Goal: Task Accomplishment & Management: Manage account settings

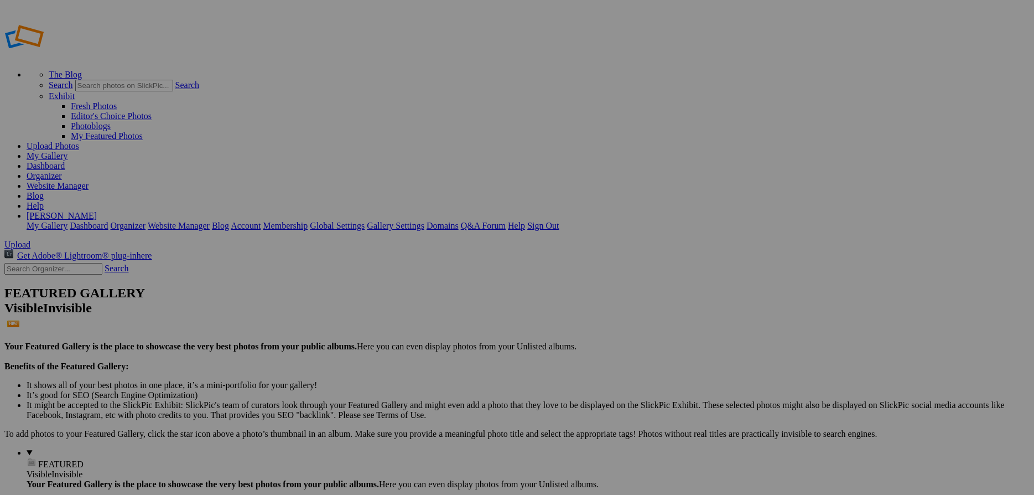
click at [89, 181] on link "Website Manager" at bounding box center [58, 185] width 62 height 9
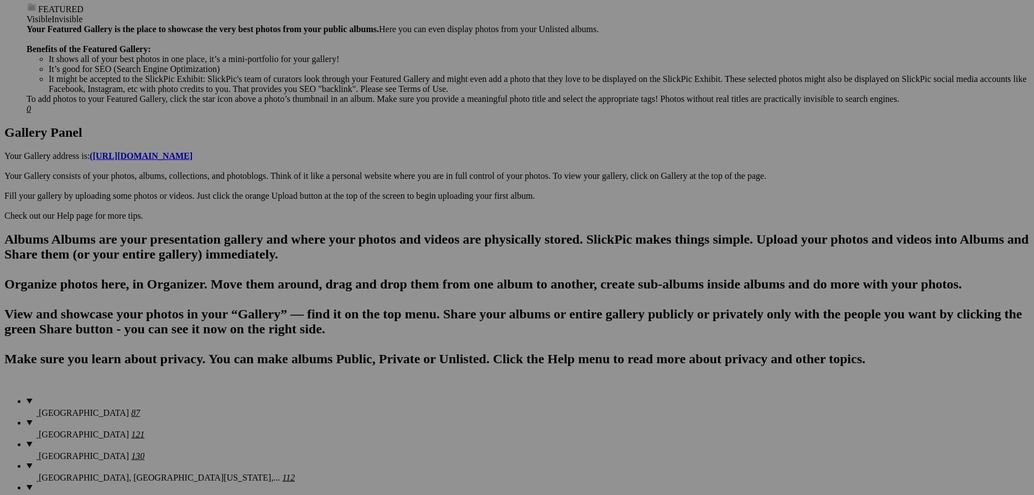
scroll to position [1781, 0]
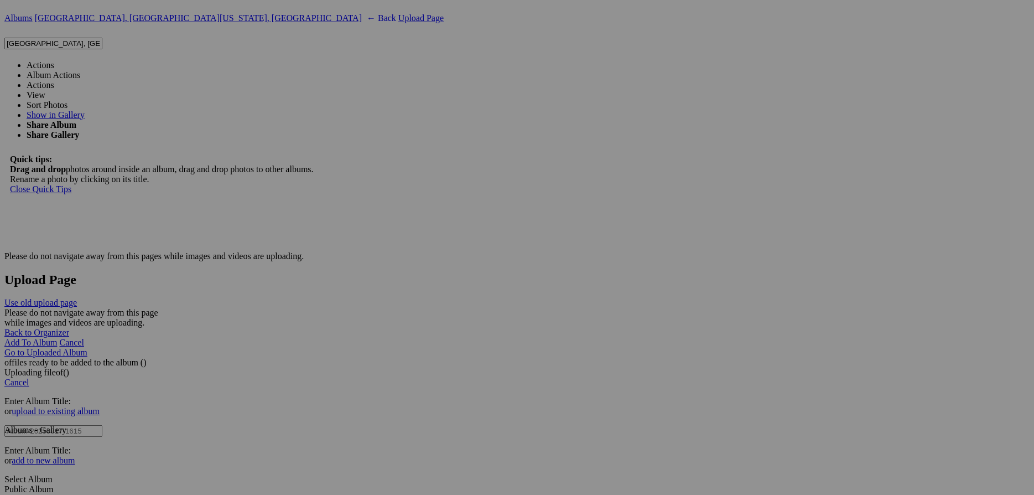
click at [54, 60] on link "Actions" at bounding box center [41, 64] width 28 height 9
click at [444, 320] on link "Yes" at bounding box center [437, 319] width 13 height 9
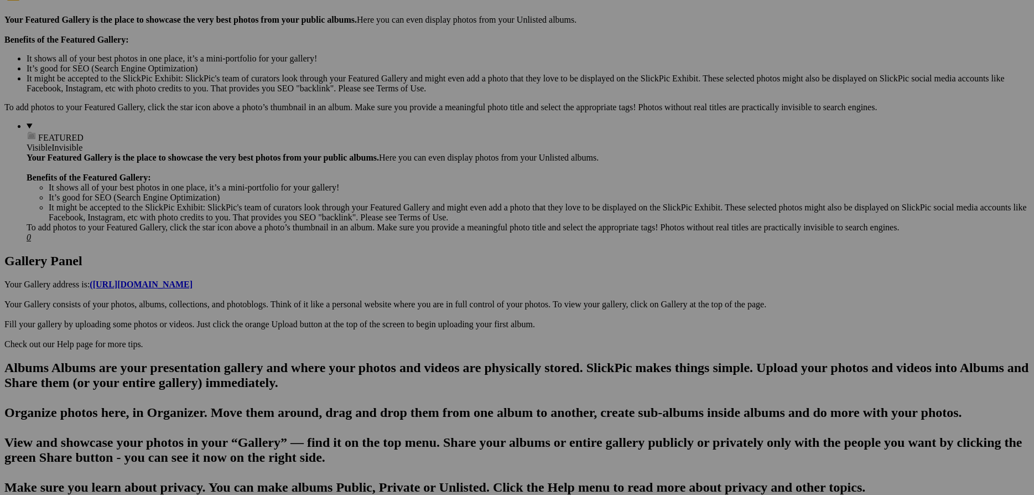
scroll to position [0, 0]
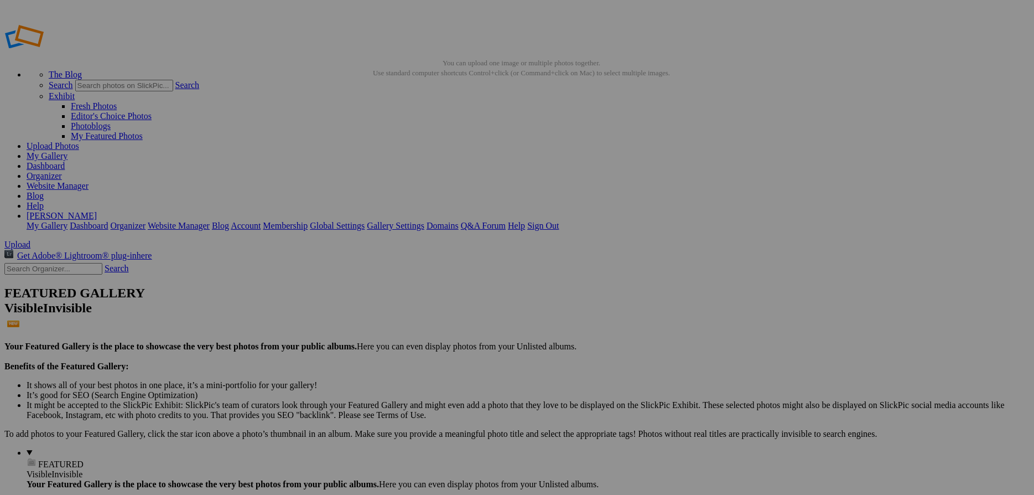
click at [89, 181] on link "Website Manager" at bounding box center [58, 185] width 62 height 9
drag, startPoint x: 565, startPoint y: 214, endPoint x: 685, endPoint y: 211, distance: 120.6
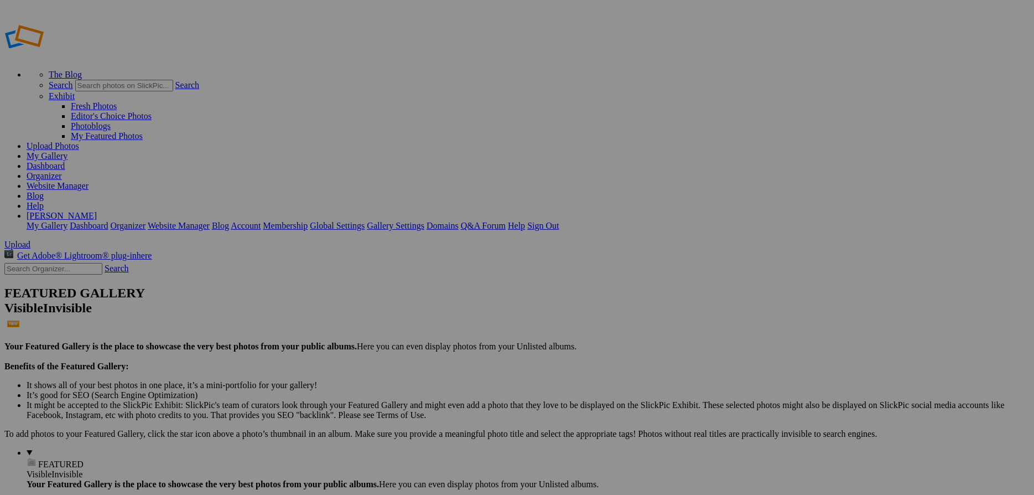
type input "A"
type input "The Southern Ocean"
click at [89, 181] on link "Website Manager" at bounding box center [58, 185] width 62 height 9
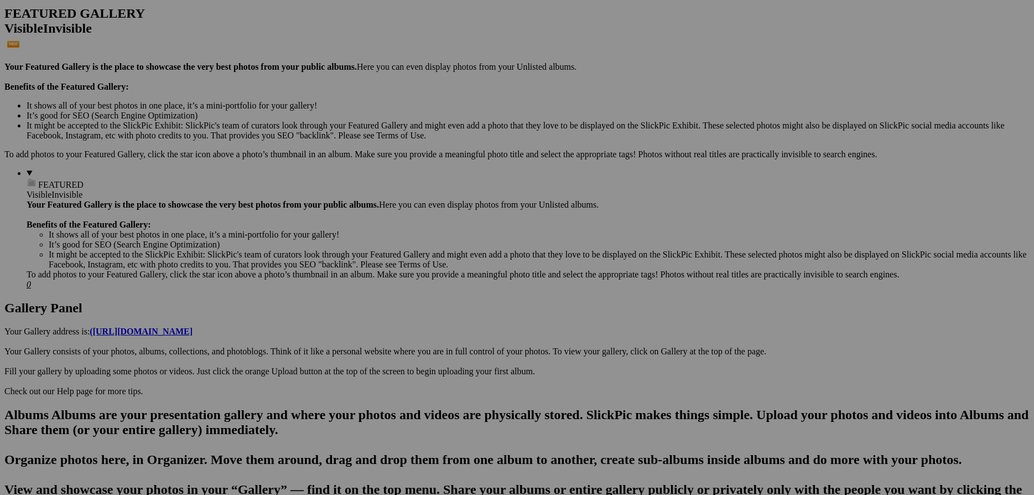
scroll to position [299, 0]
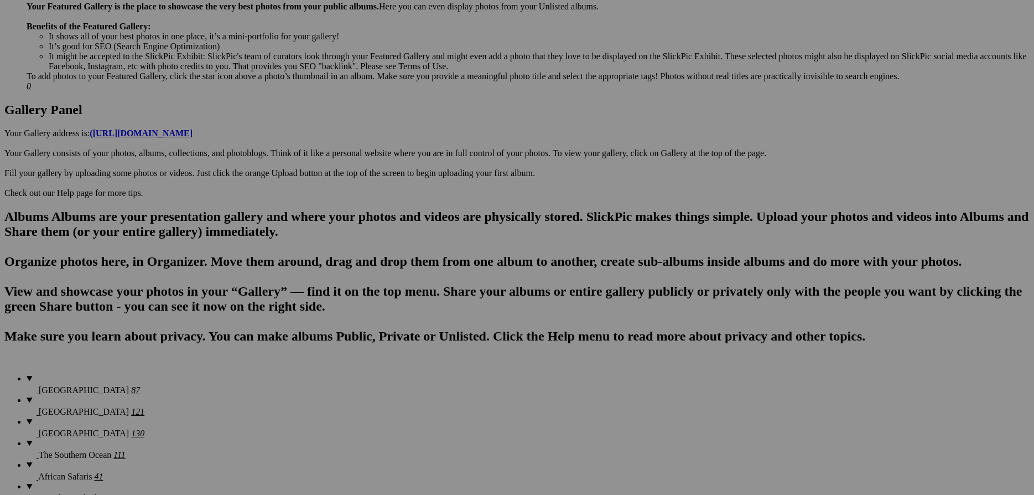
scroll to position [478, 0]
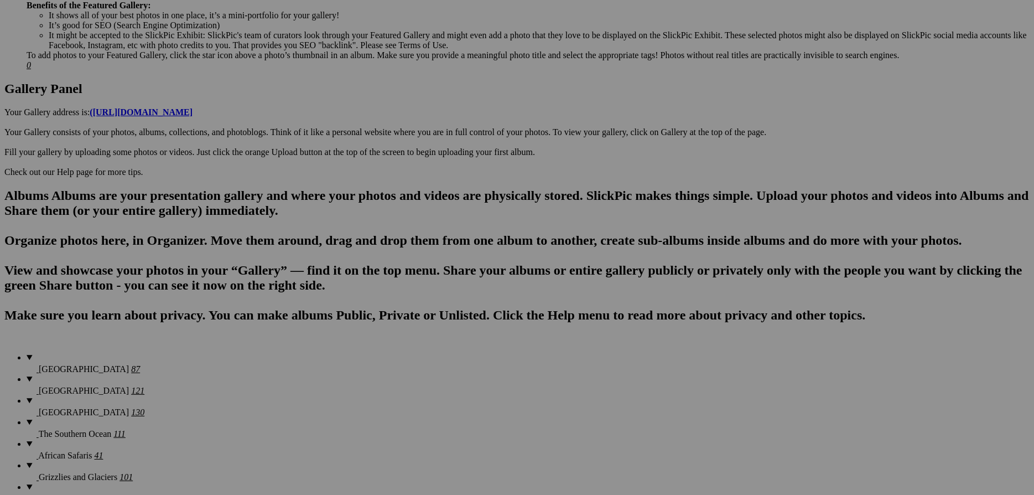
scroll to position [538, 0]
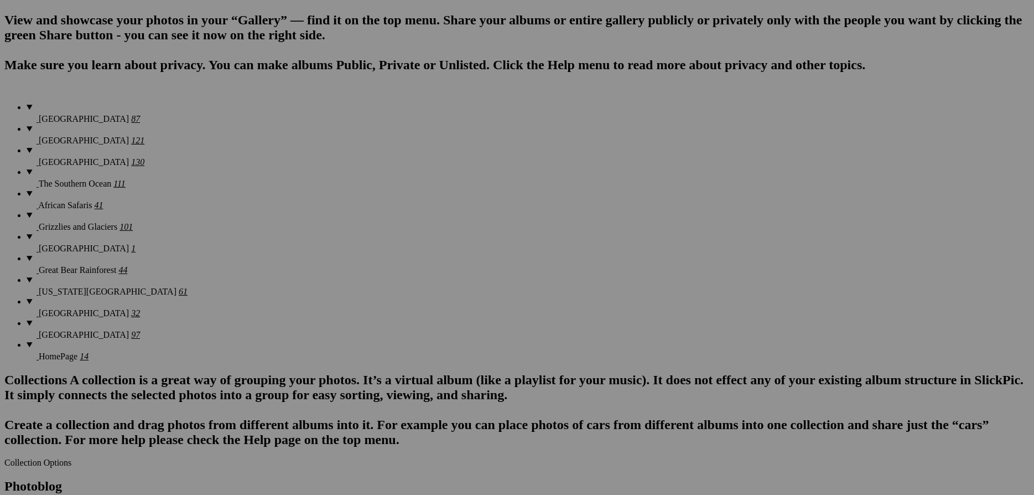
scroll to position [777, 0]
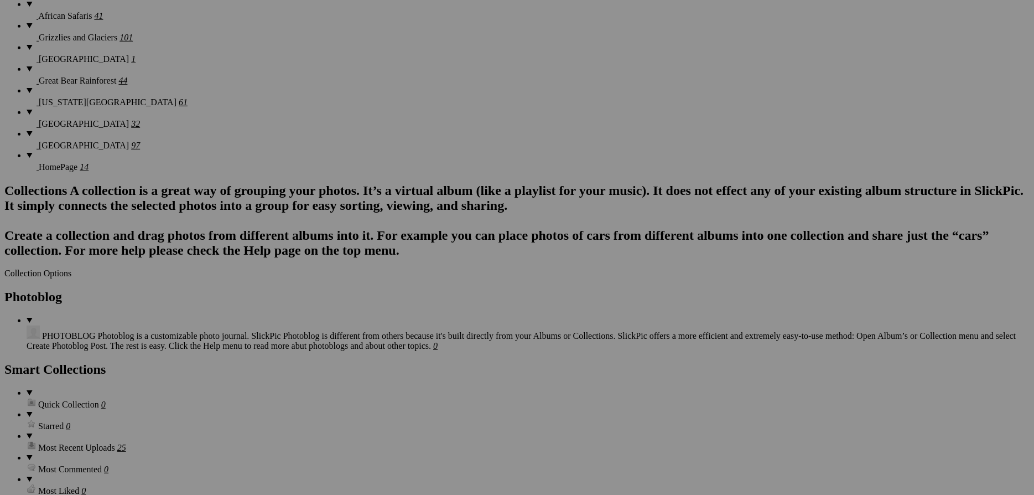
scroll to position [956, 0]
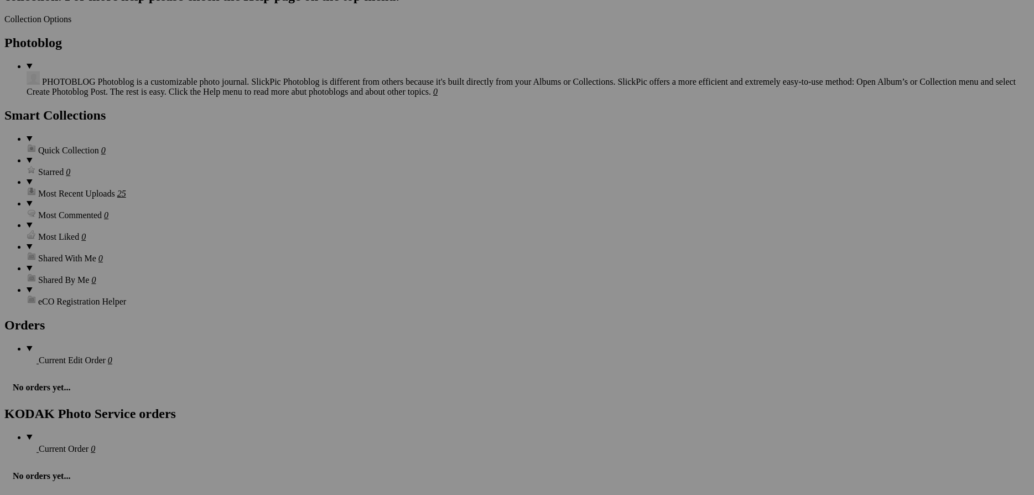
scroll to position [1195, 0]
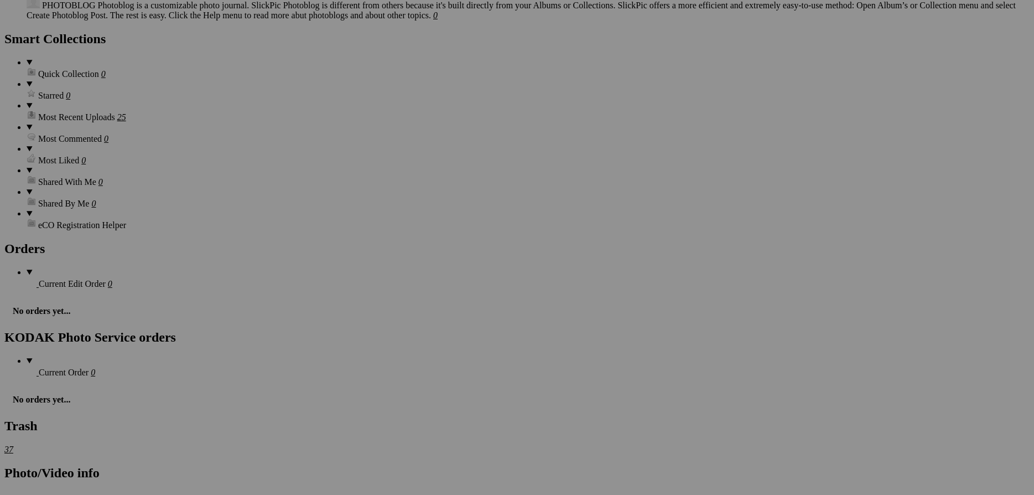
scroll to position [1314, 0]
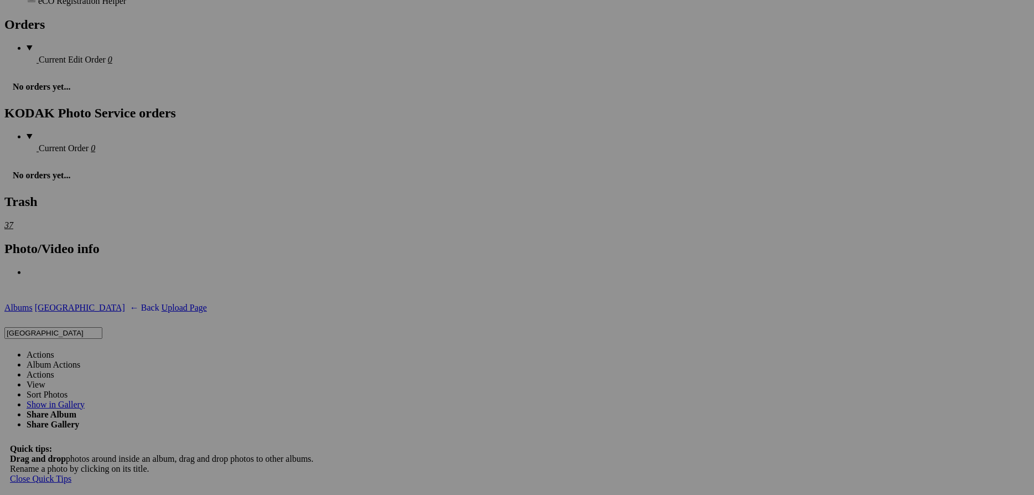
scroll to position [1494, 0]
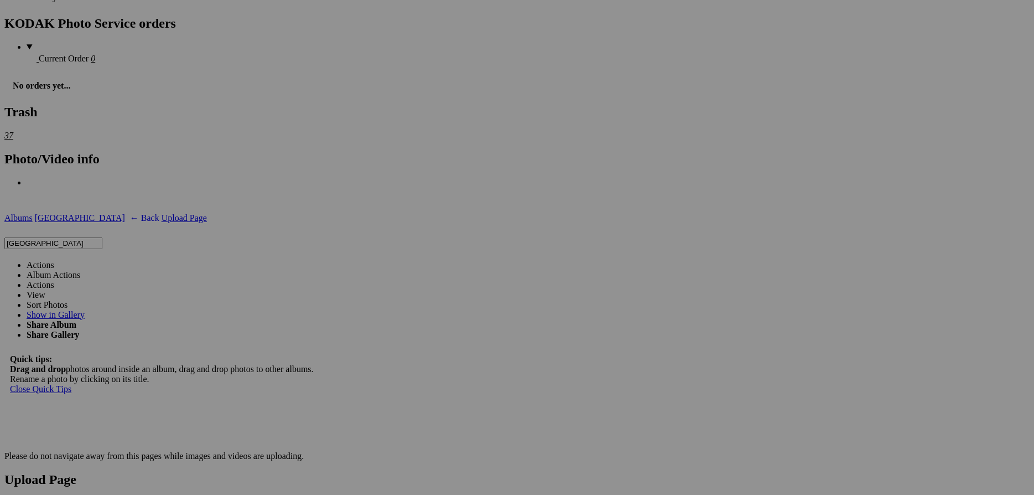
scroll to position [1613, 0]
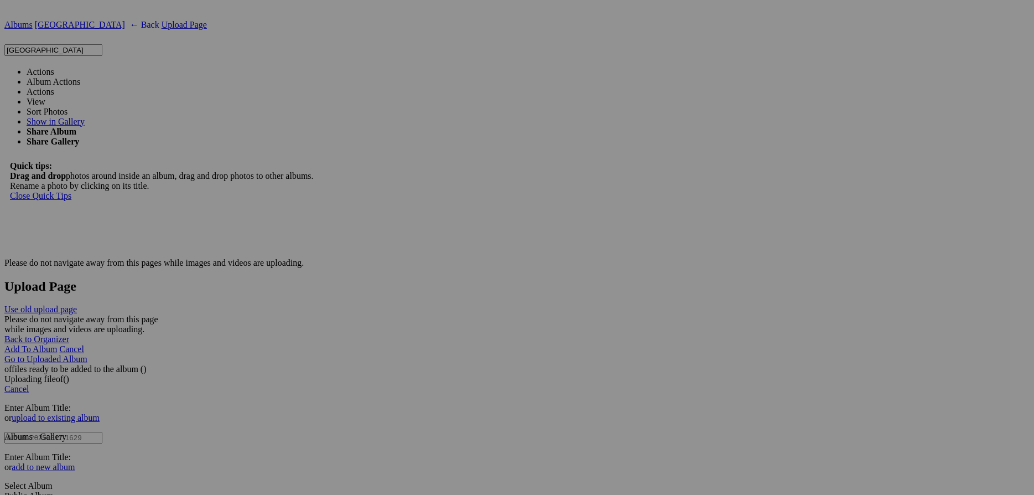
scroll to position [1852, 0]
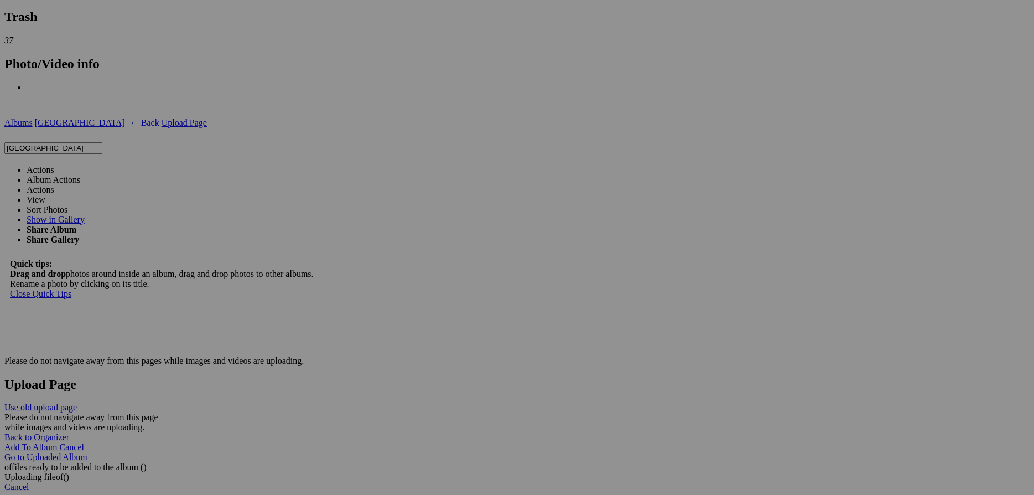
scroll to position [1673, 0]
click at [54, 169] on span at bounding box center [54, 173] width 0 height 9
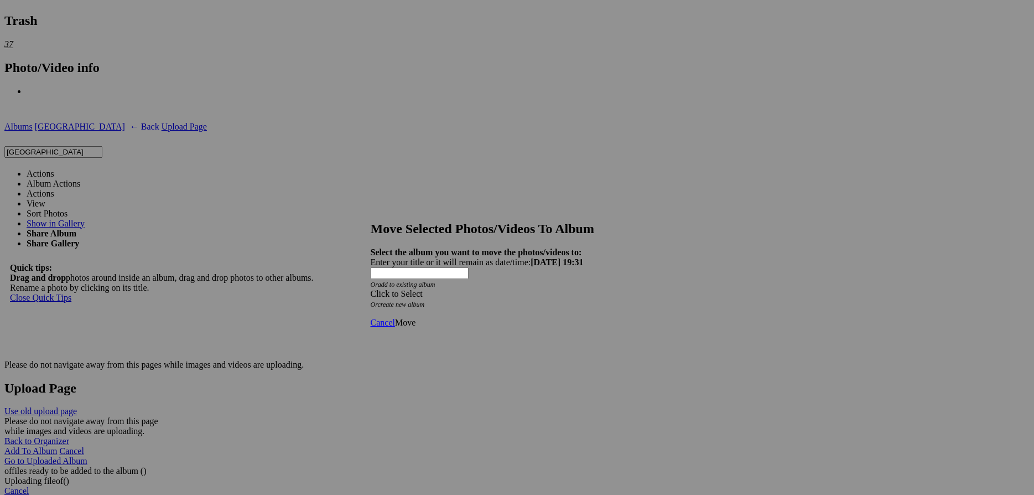
click at [536, 289] on div "Click to Select" at bounding box center [517, 294] width 293 height 10
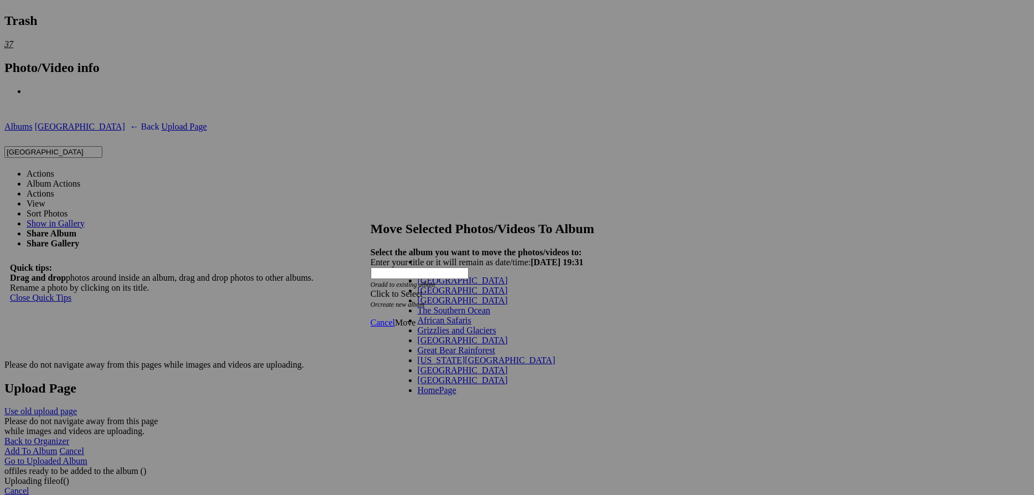
click at [454, 325] on link "African Safaris" at bounding box center [445, 319] width 54 height 9
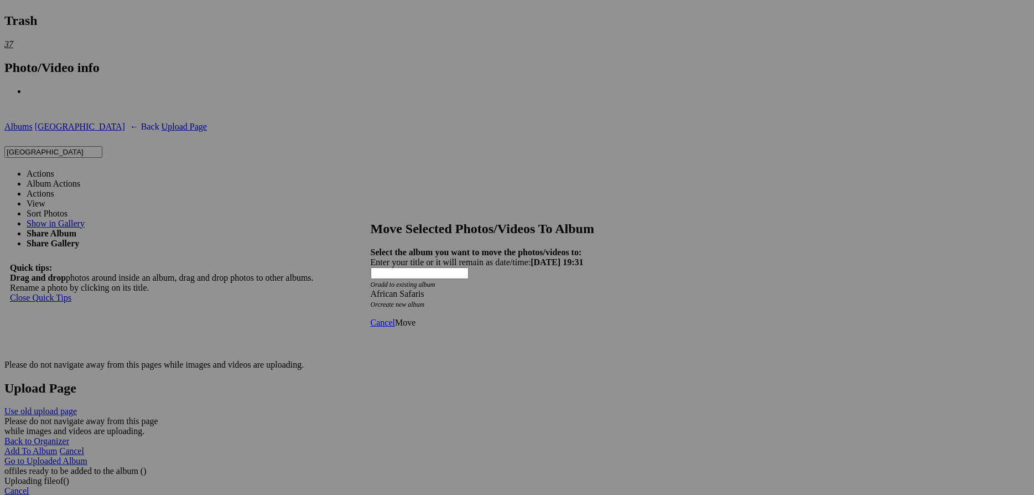
click at [415, 318] on span "Move" at bounding box center [405, 322] width 20 height 9
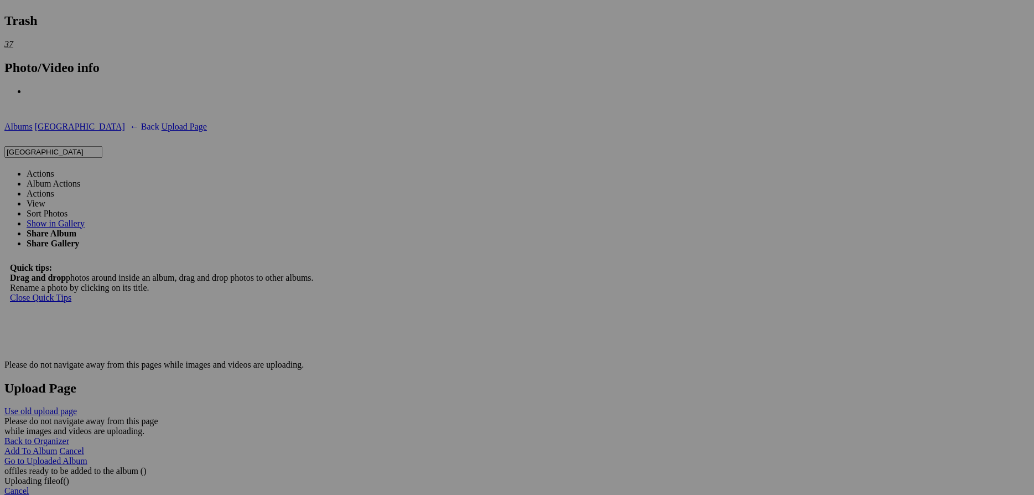
scroll to position [1500, 0]
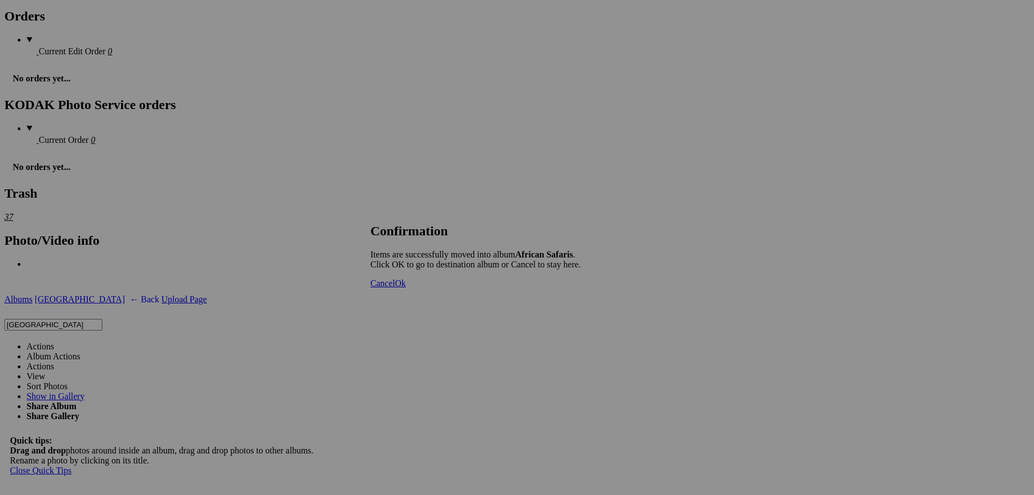
click at [406, 288] on span "Ok" at bounding box center [400, 282] width 11 height 9
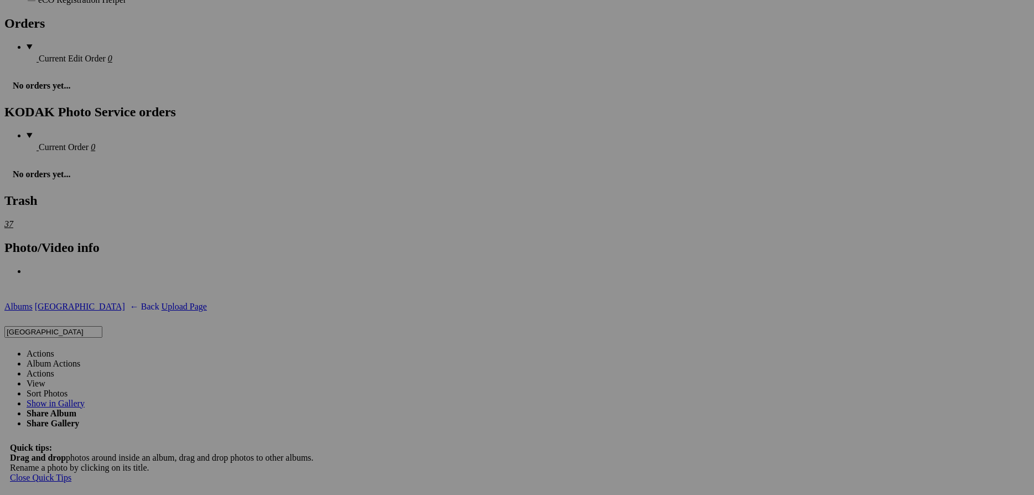
scroll to position [1022, 0]
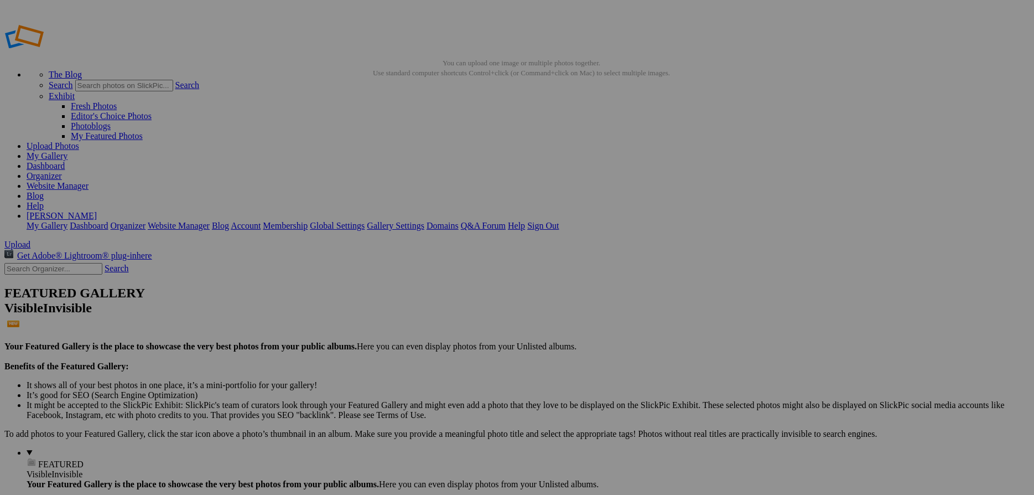
click at [67, 151] on link "My Gallery" at bounding box center [47, 155] width 41 height 9
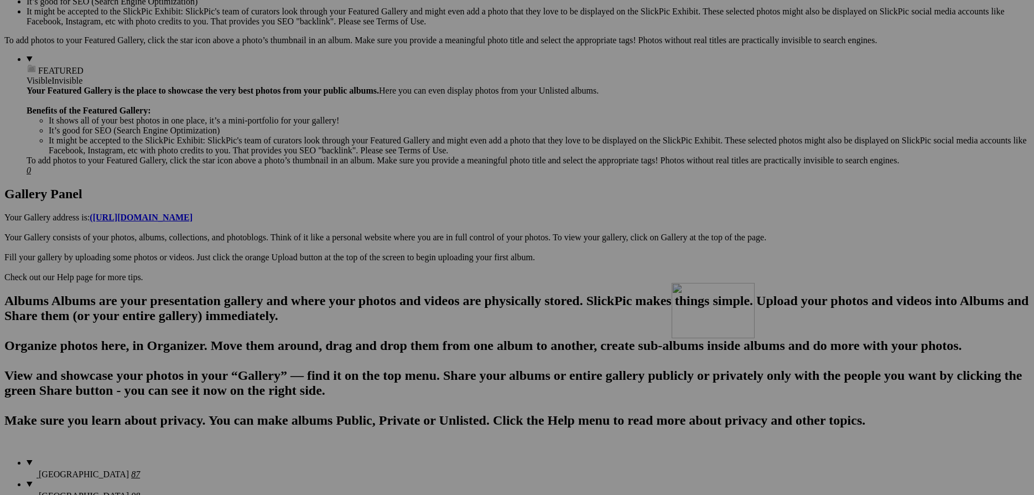
scroll to position [358, 0]
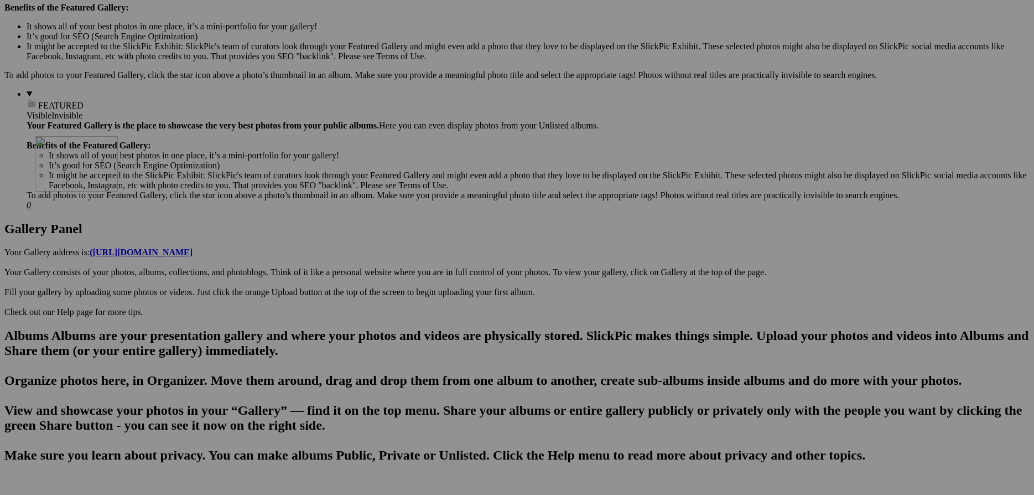
drag, startPoint x: 241, startPoint y: 237, endPoint x: 193, endPoint y: 232, distance: 48.3
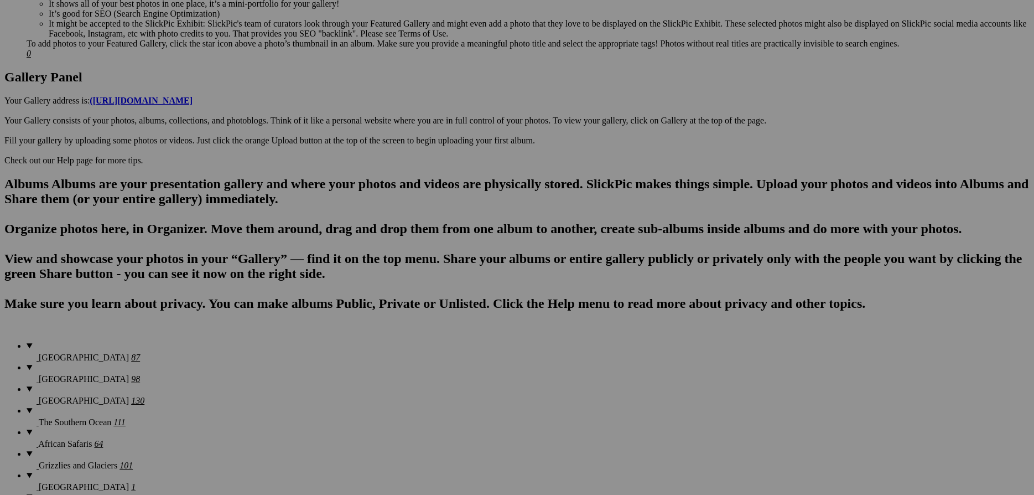
scroll to position [538, 0]
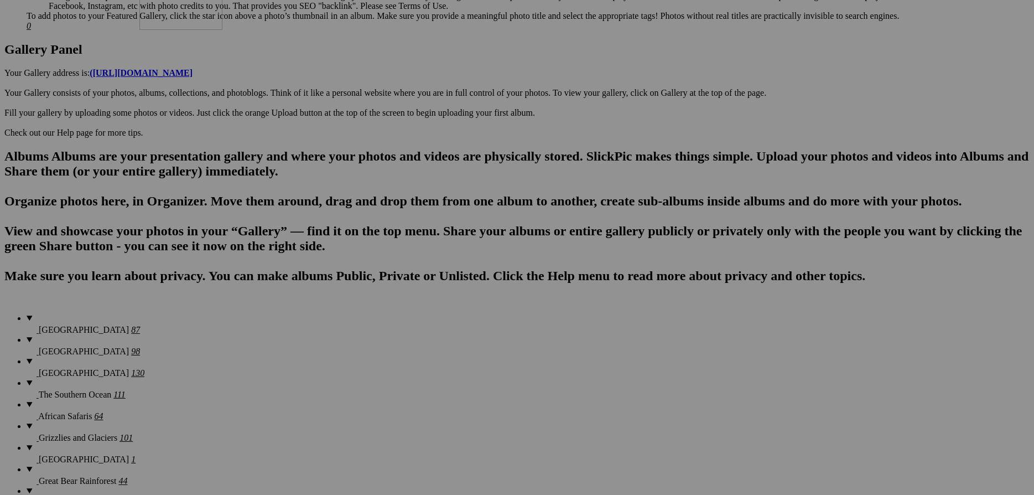
drag, startPoint x: 900, startPoint y: 344, endPoint x: 299, endPoint y: 64, distance: 662.8
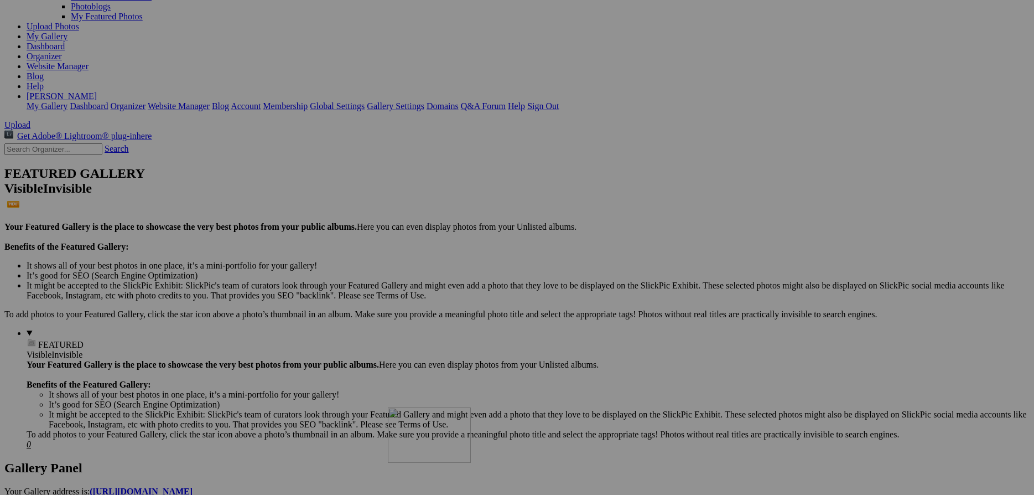
scroll to position [239, 0]
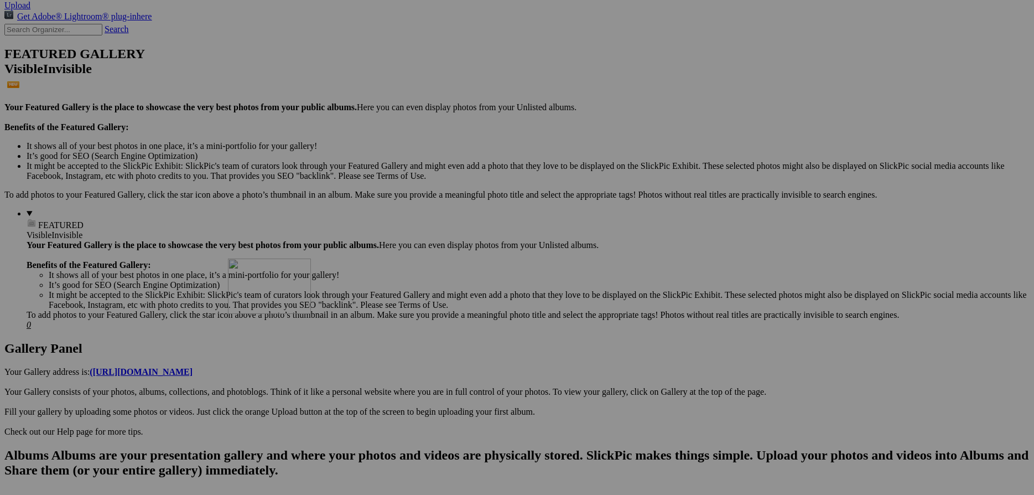
drag, startPoint x: 420, startPoint y: 435, endPoint x: 387, endPoint y: 350, distance: 91.6
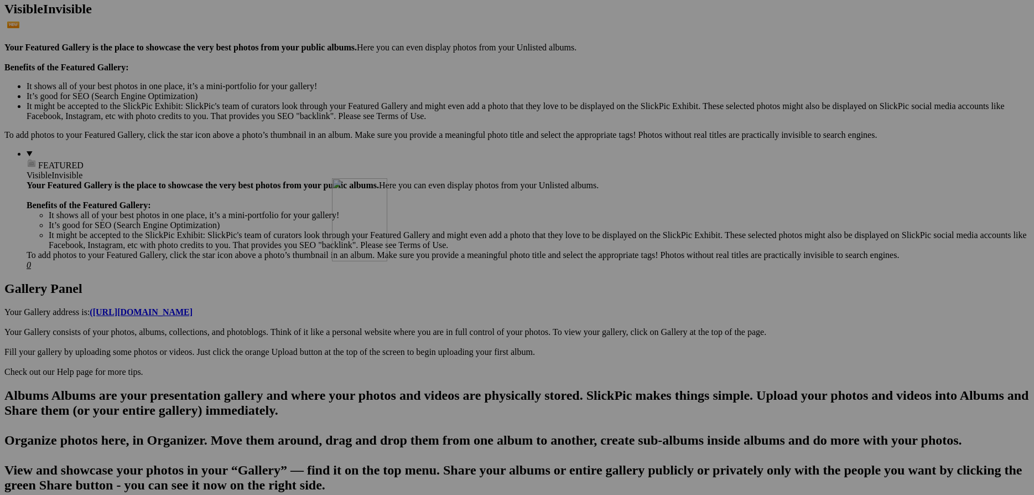
drag, startPoint x: 481, startPoint y: 288, endPoint x: 472, endPoint y: 268, distance: 21.3
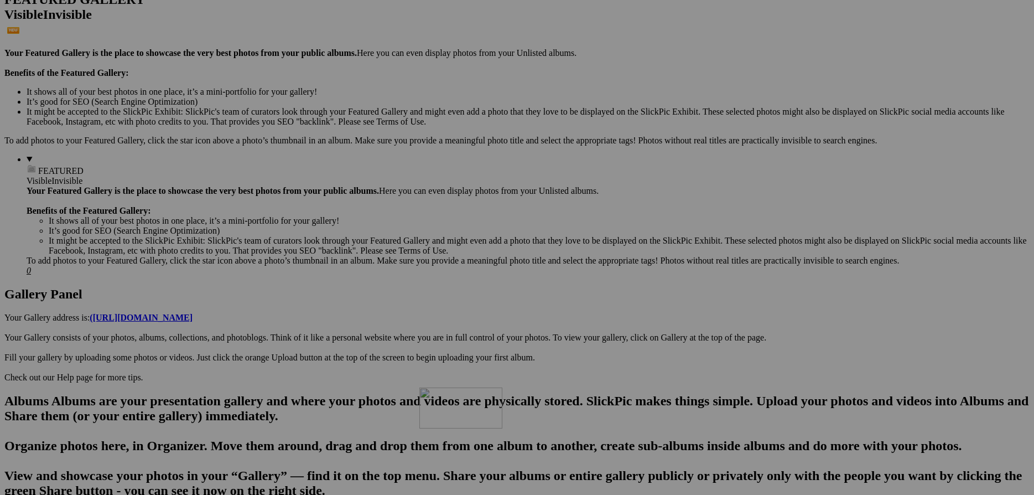
scroll to position [246, 0]
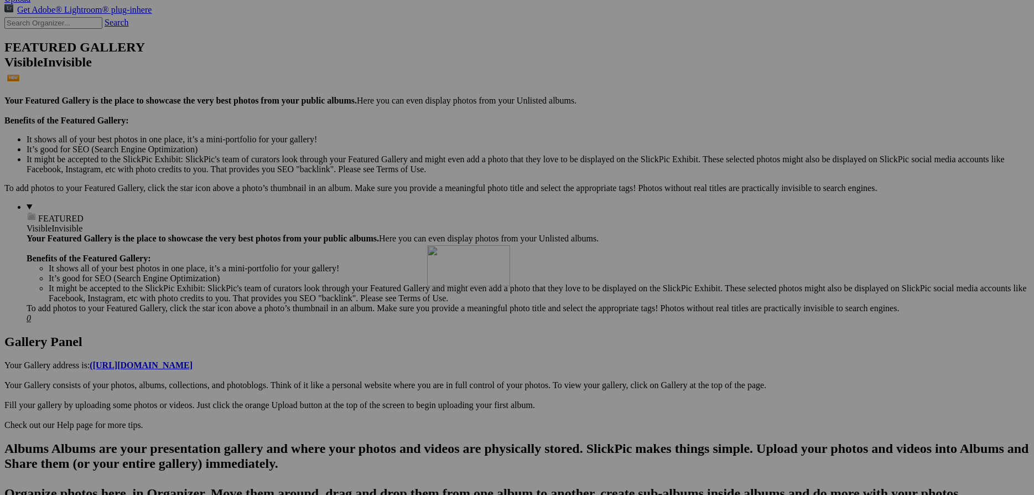
drag, startPoint x: 499, startPoint y: 342, endPoint x: 586, endPoint y: 341, distance: 87.4
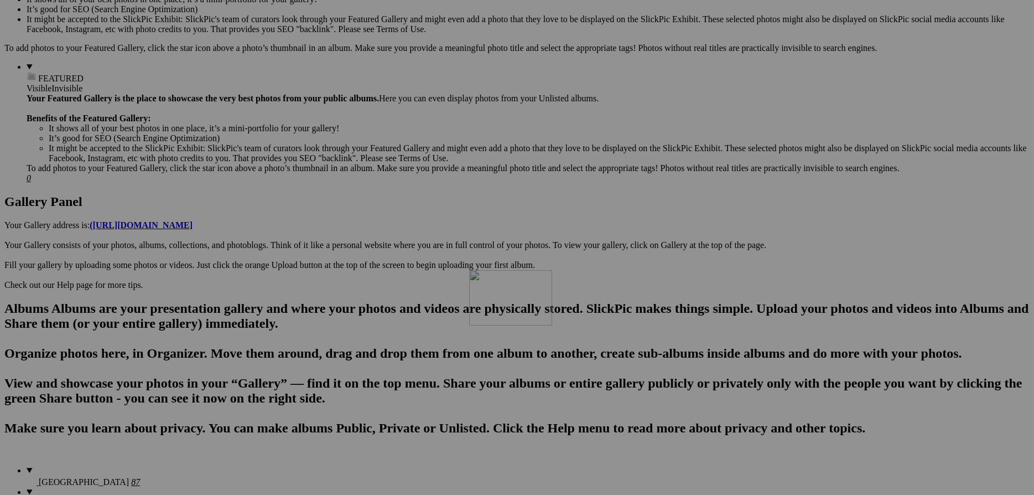
scroll to position [358, 0]
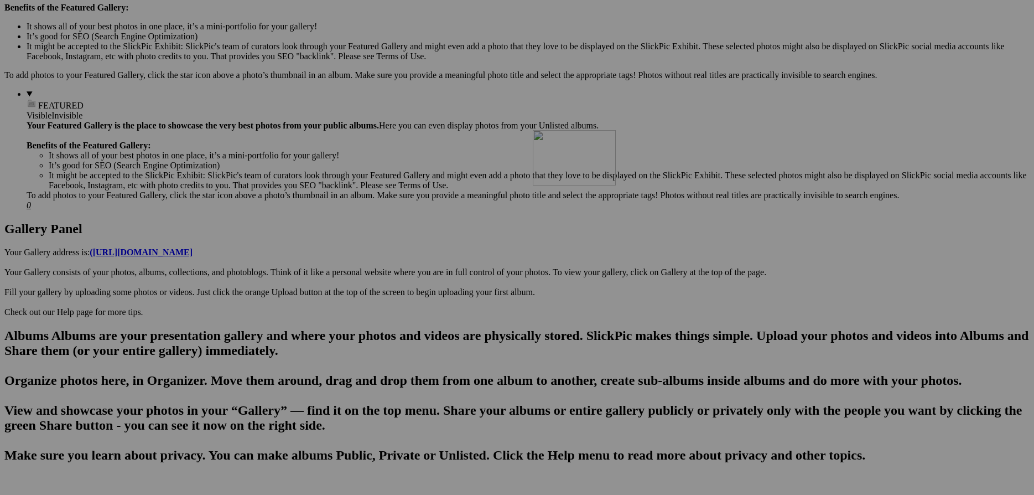
drag, startPoint x: 208, startPoint y: 321, endPoint x: 692, endPoint y: 226, distance: 493.2
drag, startPoint x: 330, startPoint y: 451, endPoint x: 766, endPoint y: 222, distance: 492.7
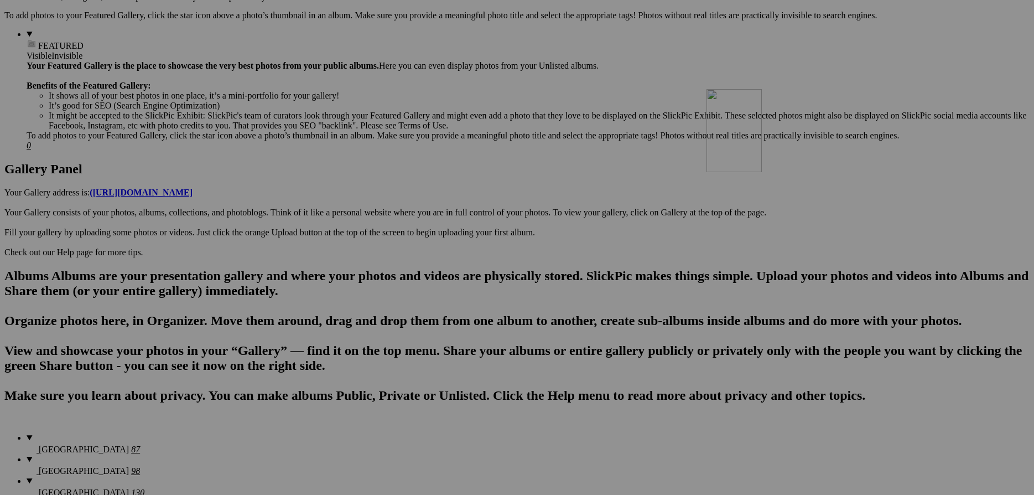
scroll to position [418, 0]
drag, startPoint x: 211, startPoint y: 340, endPoint x: 870, endPoint y: 137, distance: 689.1
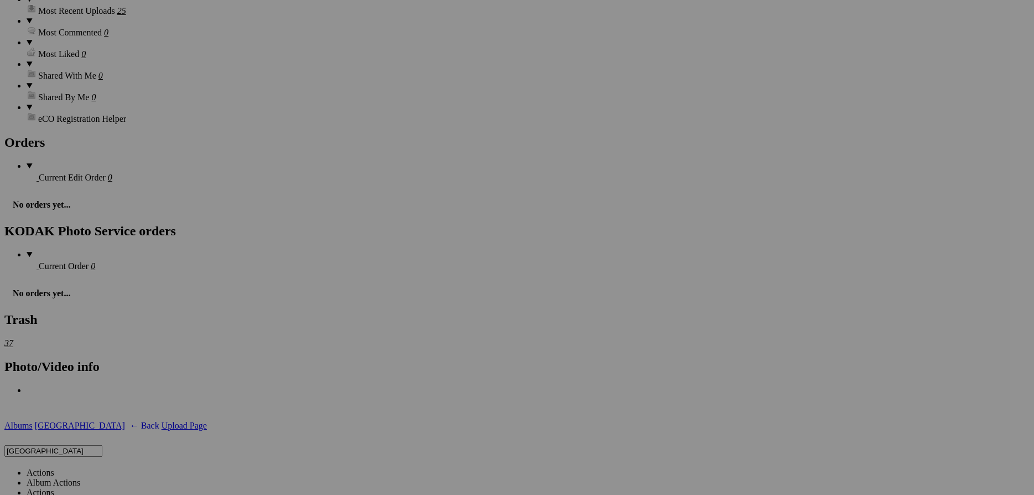
scroll to position [1434, 0]
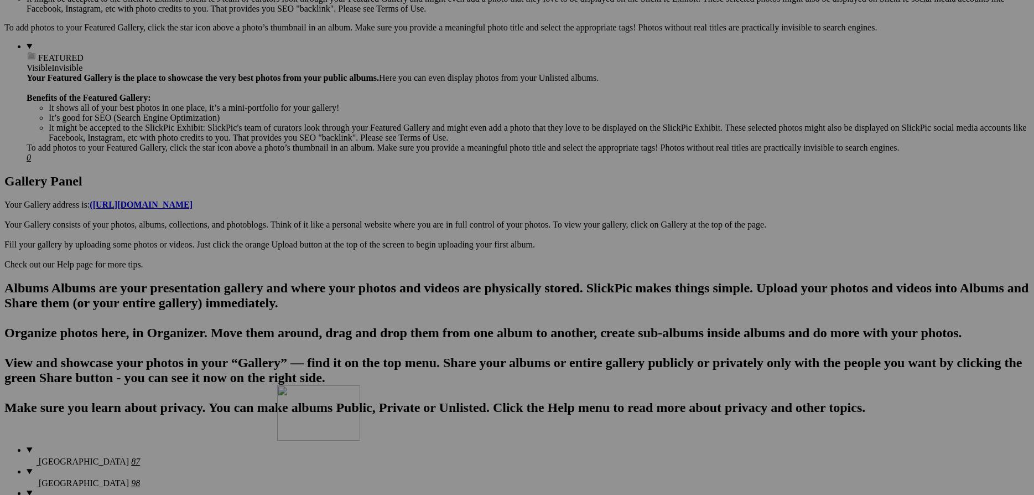
scroll to position [358, 0]
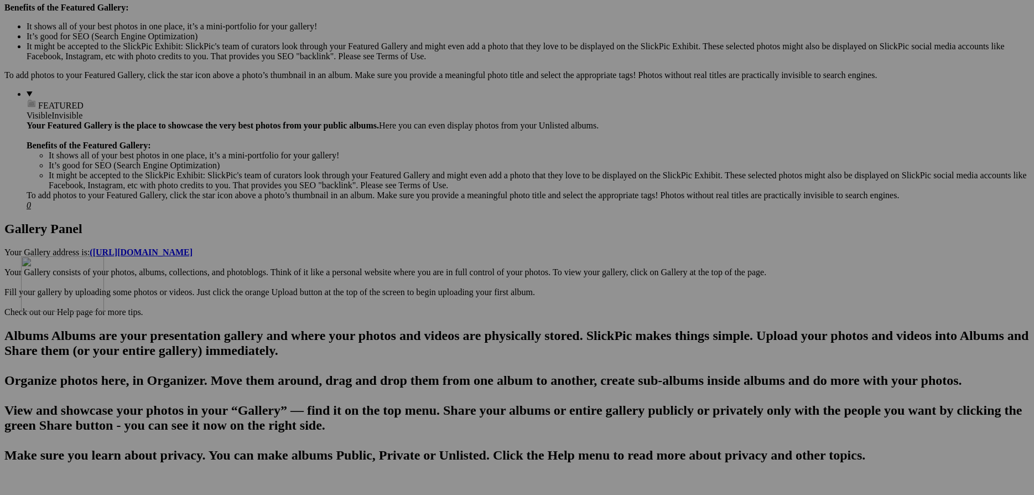
drag, startPoint x: 308, startPoint y: 433, endPoint x: 180, endPoint y: 352, distance: 150.9
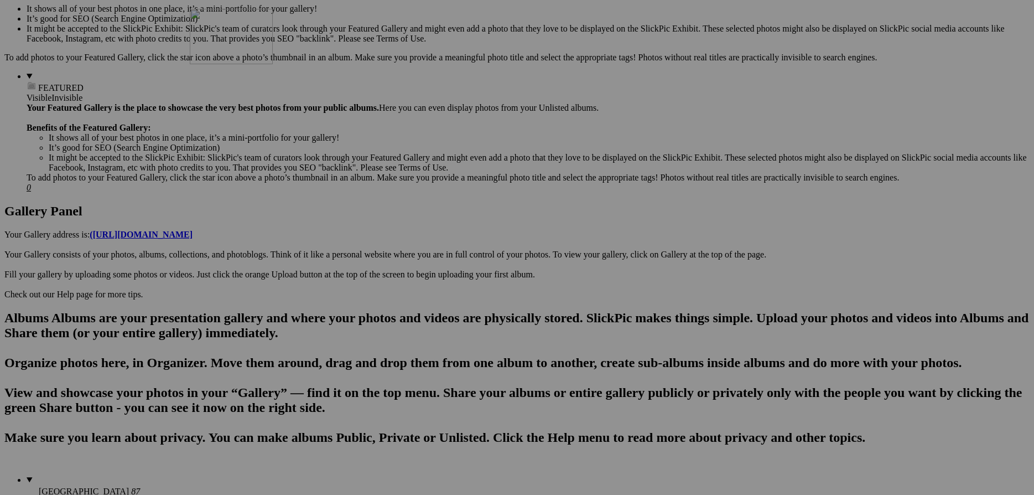
scroll to position [299, 0]
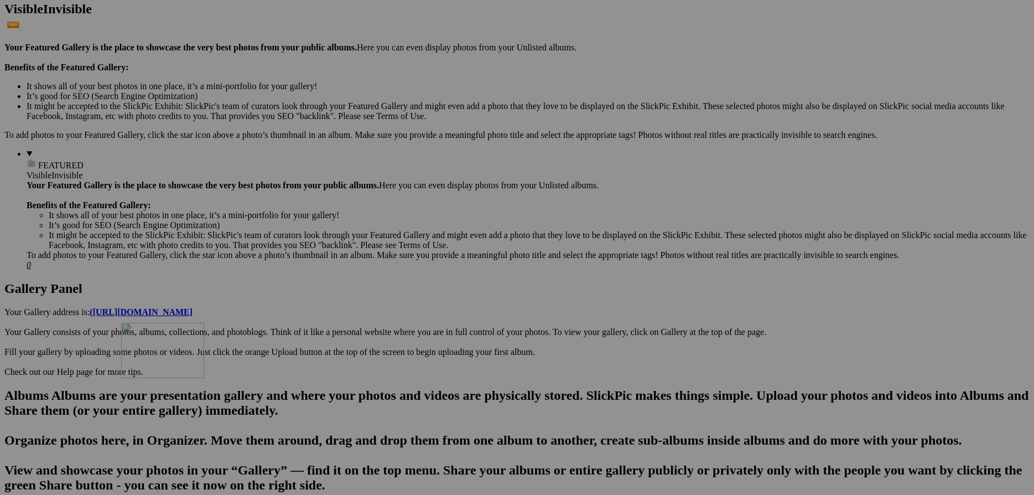
drag, startPoint x: 502, startPoint y: 372, endPoint x: 282, endPoint y: 418, distance: 225.6
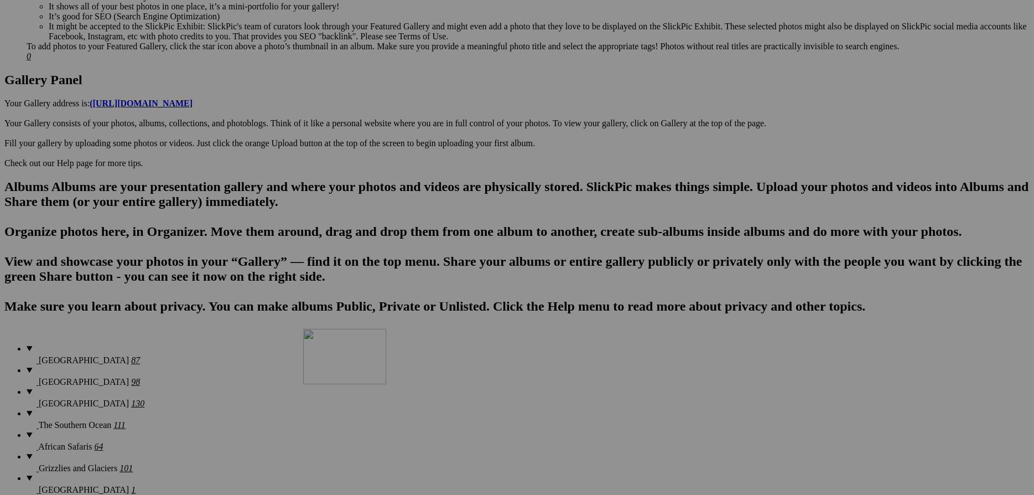
scroll to position [478, 0]
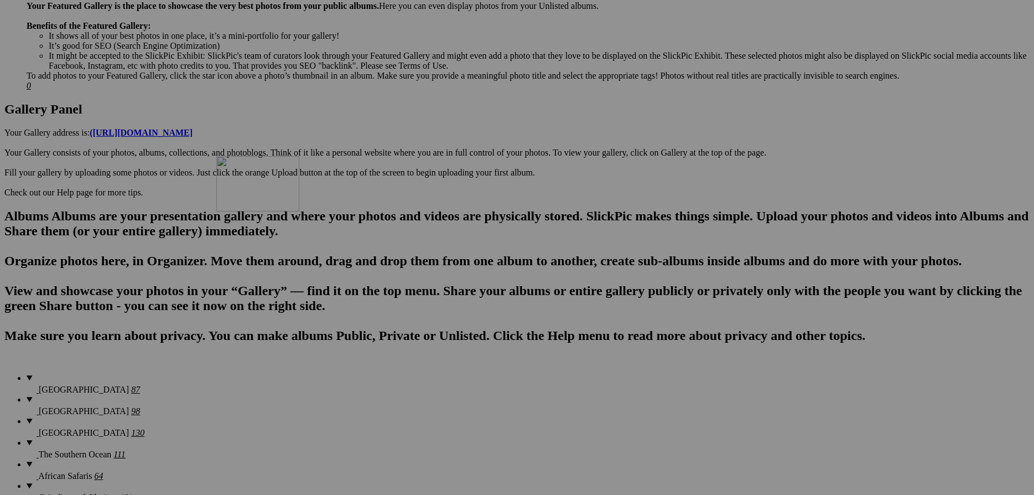
drag, startPoint x: 610, startPoint y: 301, endPoint x: 376, endPoint y: 252, distance: 239.1
drag, startPoint x: 586, startPoint y: 264, endPoint x: 486, endPoint y: 253, distance: 100.3
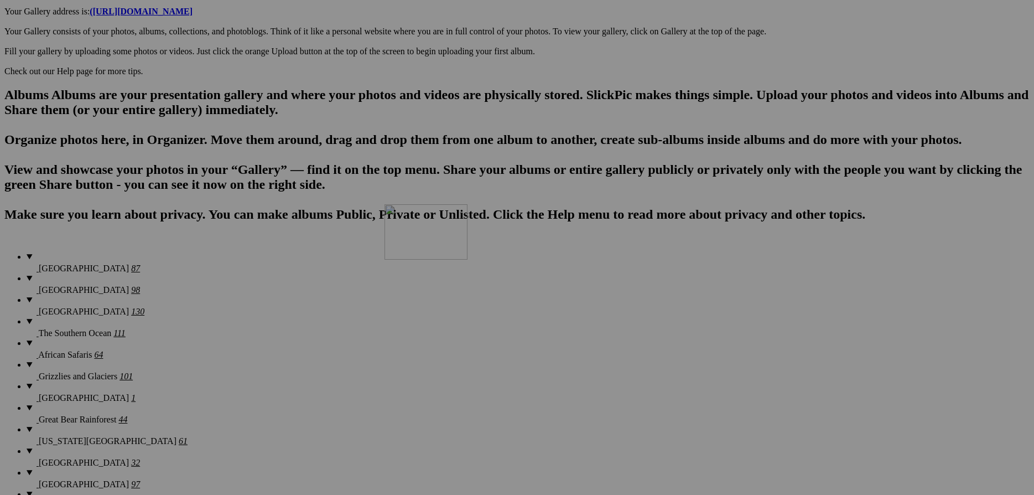
scroll to position [597, 0]
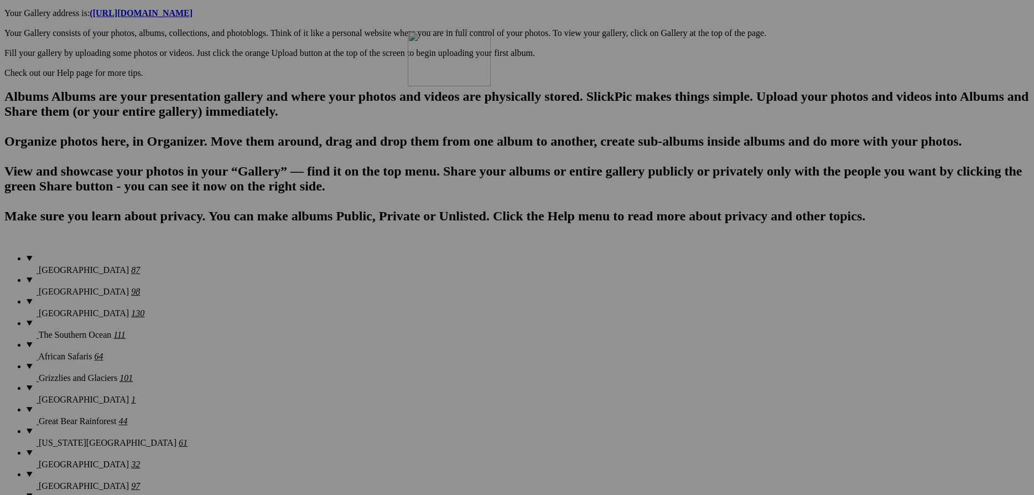
drag, startPoint x: 492, startPoint y: 316, endPoint x: 566, endPoint y: 127, distance: 202.9
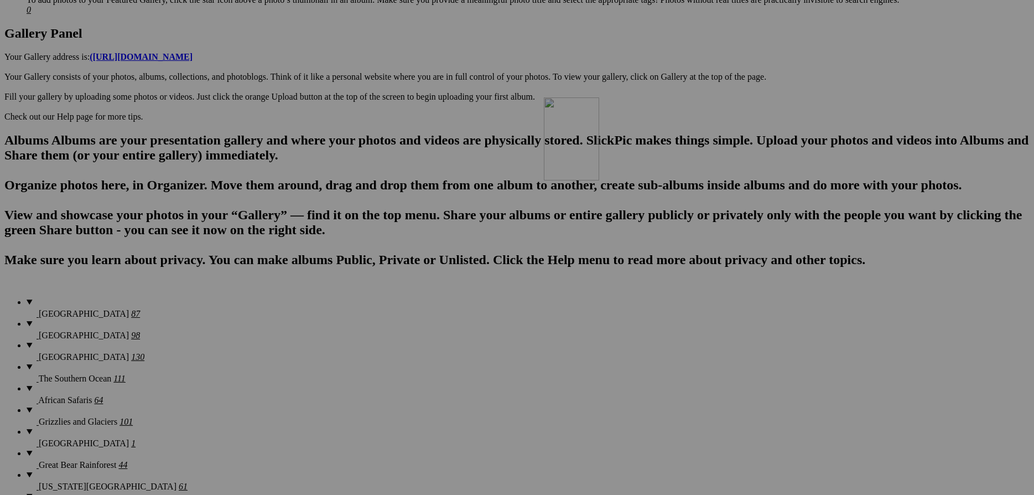
scroll to position [538, 0]
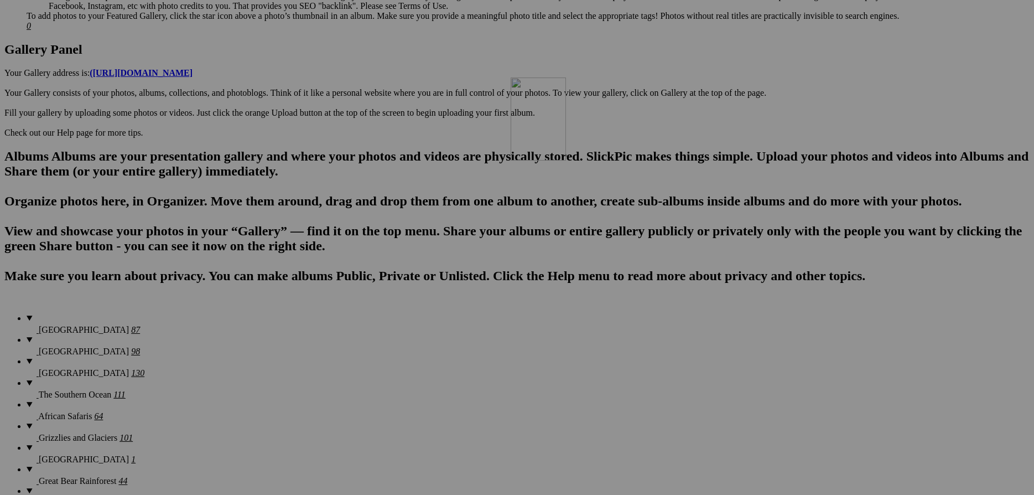
drag, startPoint x: 427, startPoint y: 334, endPoint x: 669, endPoint y: 174, distance: 290.8
drag, startPoint x: 498, startPoint y: 303, endPoint x: 794, endPoint y: 209, distance: 310.6
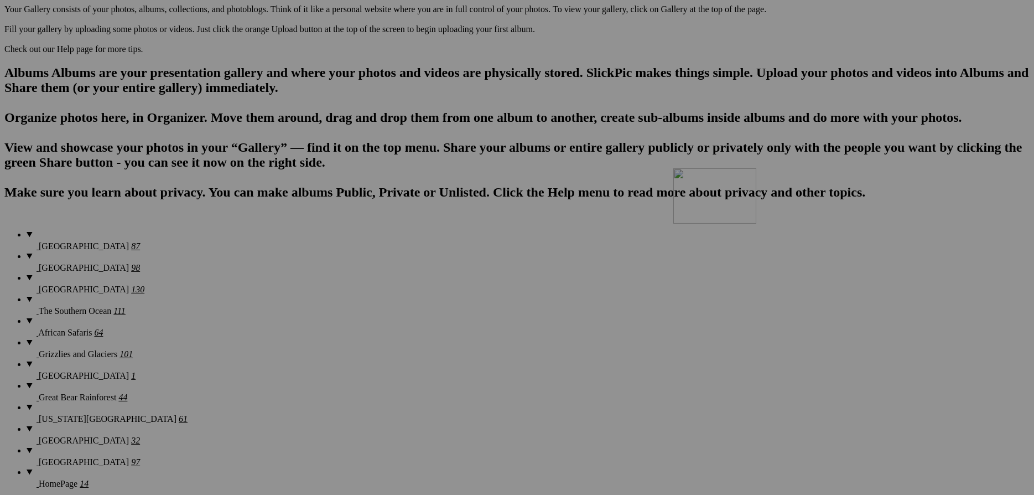
scroll to position [597, 0]
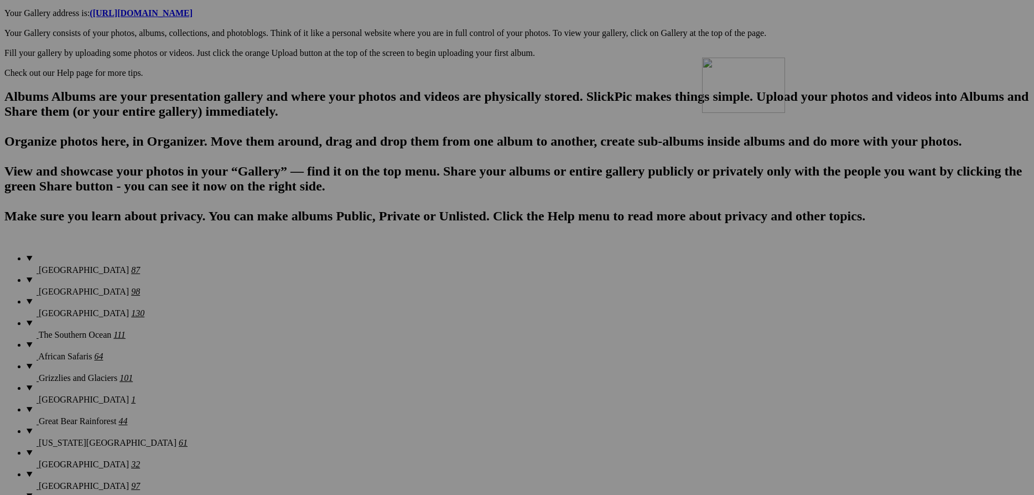
drag, startPoint x: 609, startPoint y: 344, endPoint x: 861, endPoint y: 154, distance: 316.4
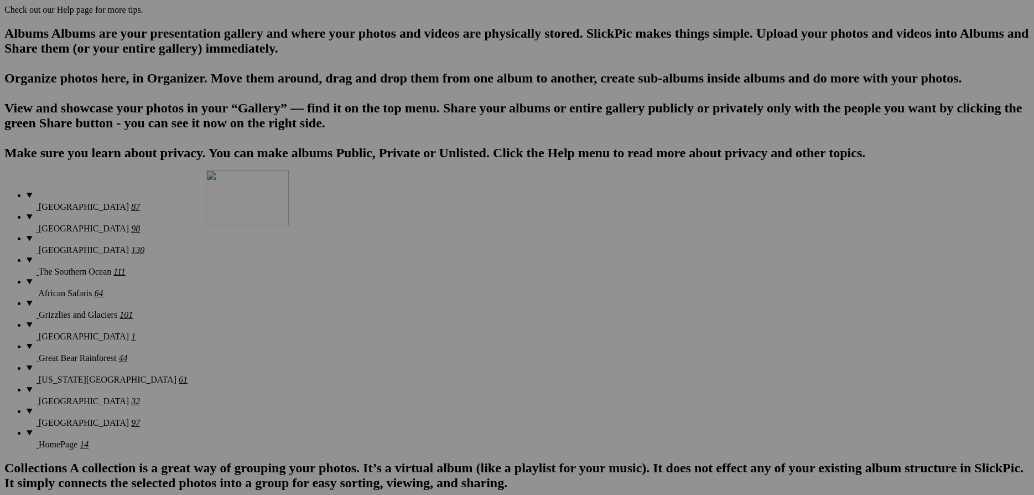
scroll to position [657, 0]
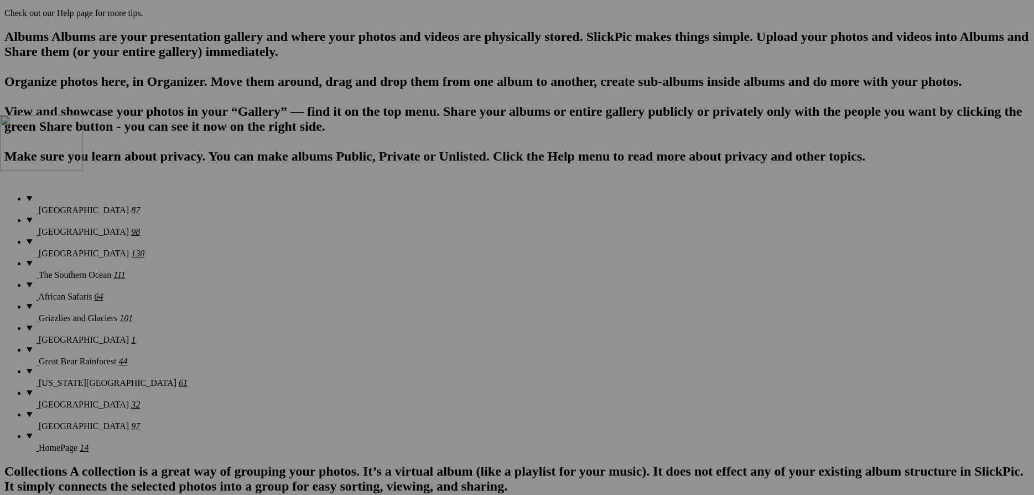
drag, startPoint x: 616, startPoint y: 300, endPoint x: 159, endPoint y: 211, distance: 465.4
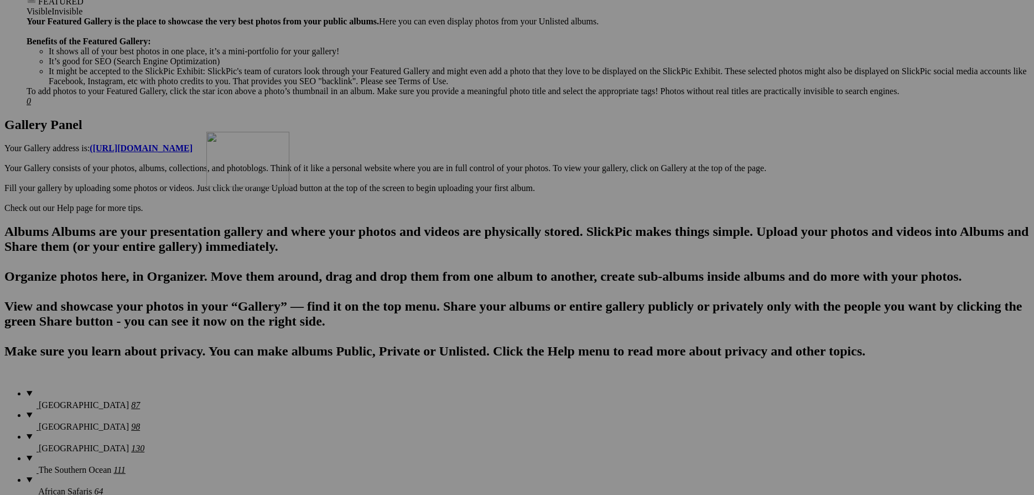
scroll to position [538, 0]
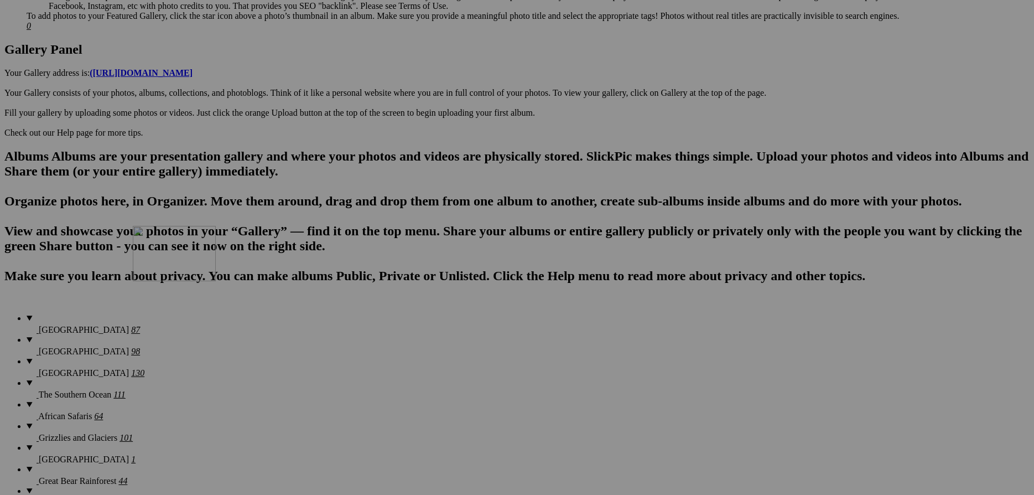
drag, startPoint x: 191, startPoint y: 364, endPoint x: 292, endPoint y: 322, distance: 109.6
drag, startPoint x: 602, startPoint y: 347, endPoint x: 391, endPoint y: 327, distance: 212.3
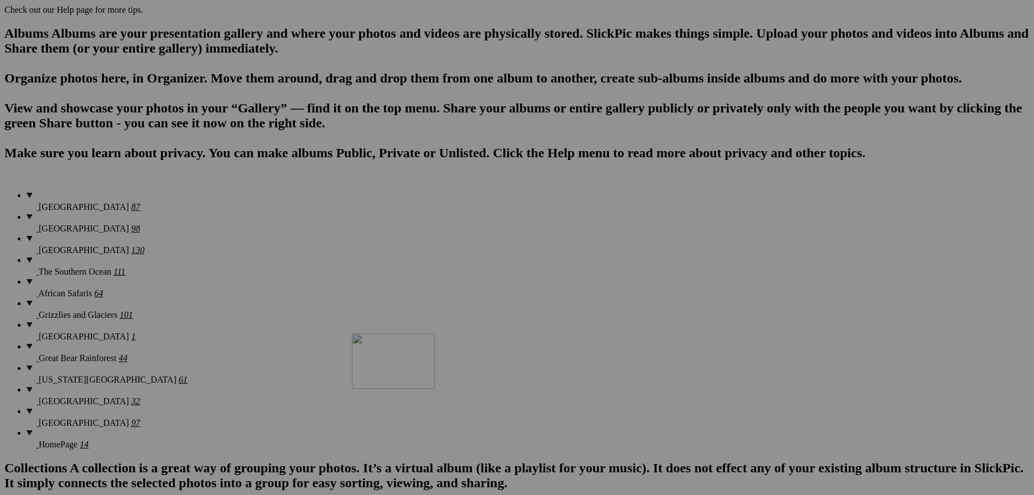
scroll to position [657, 0]
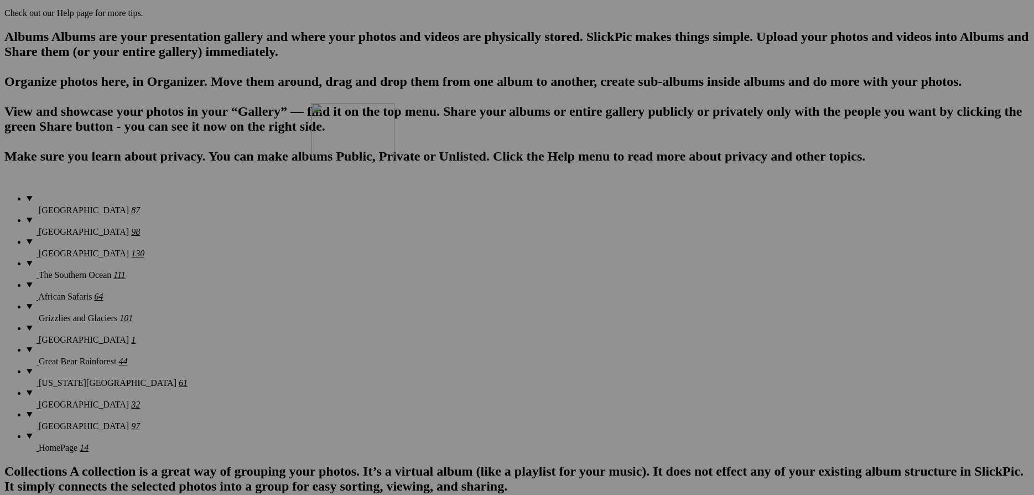
drag, startPoint x: 801, startPoint y: 365, endPoint x: 471, endPoint y: 199, distance: 369.4
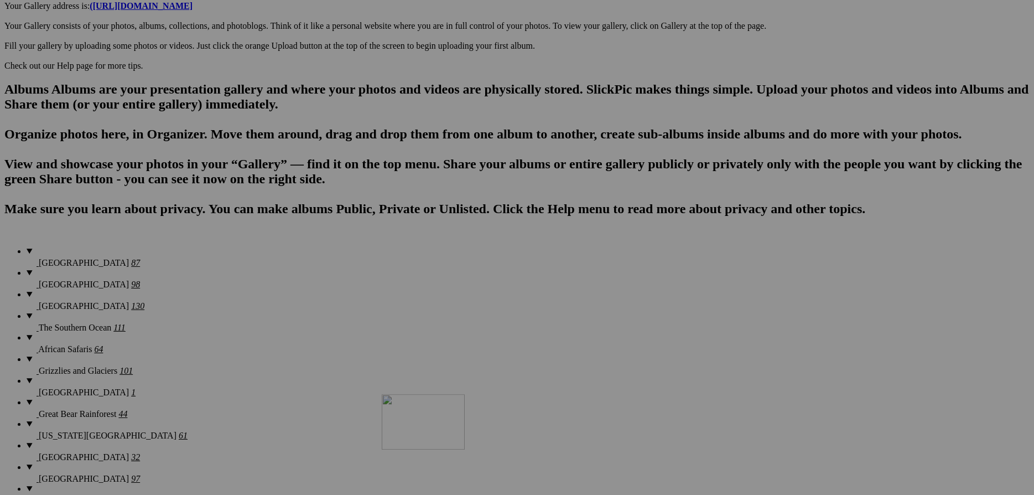
scroll to position [597, 0]
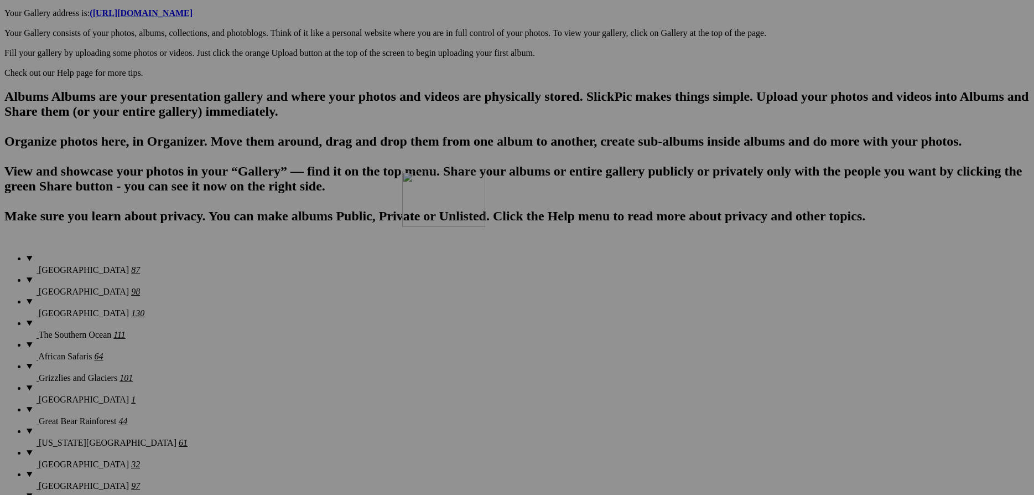
drag, startPoint x: 578, startPoint y: 263, endPoint x: 561, endPoint y: 266, distance: 17.3
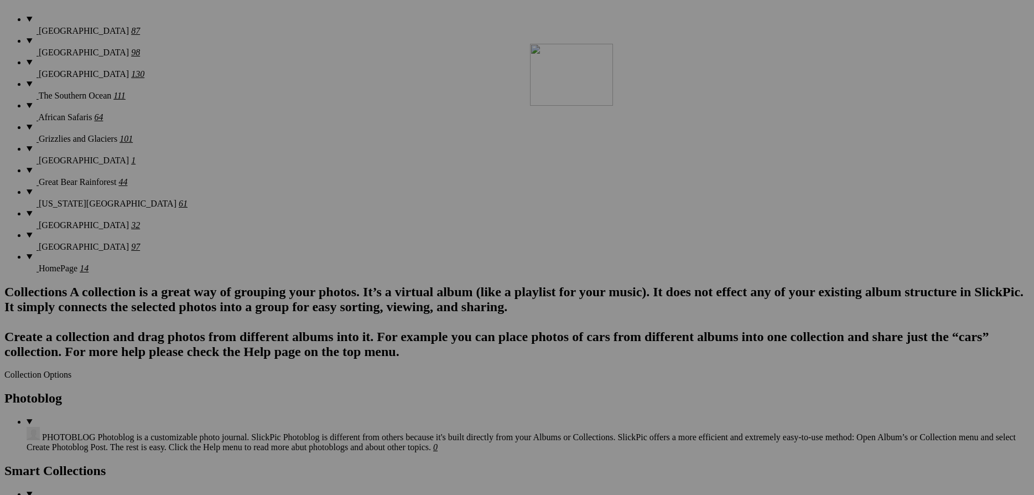
scroll to position [717, 0]
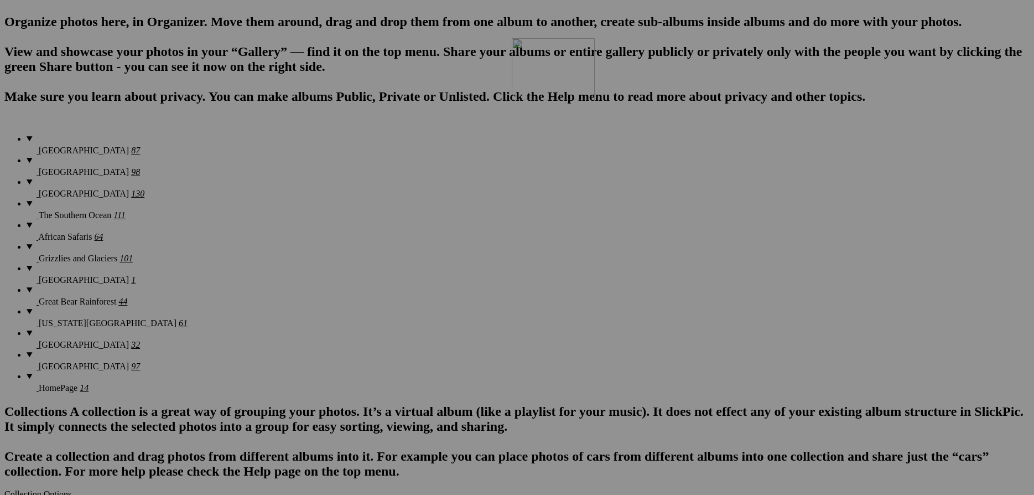
drag, startPoint x: 902, startPoint y: 336, endPoint x: 710, endPoint y: 186, distance: 243.2
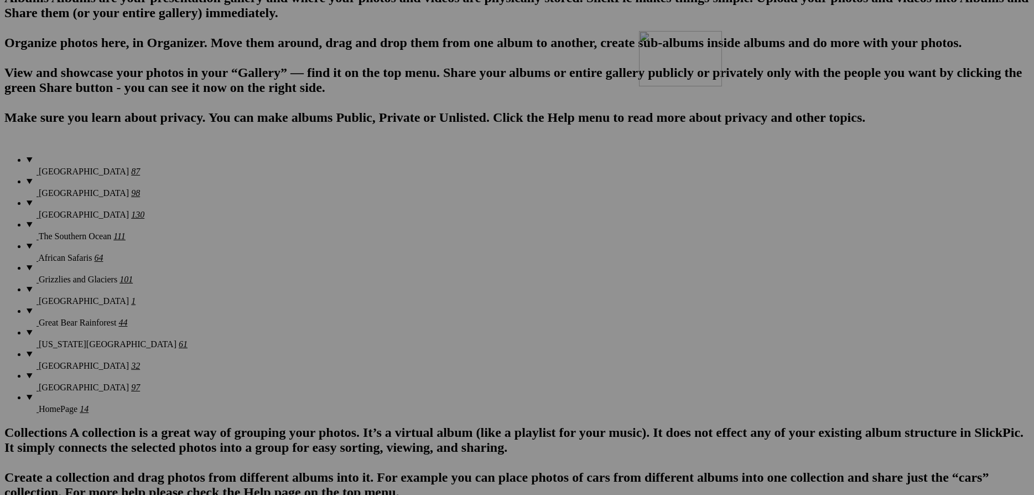
scroll to position [597, 0]
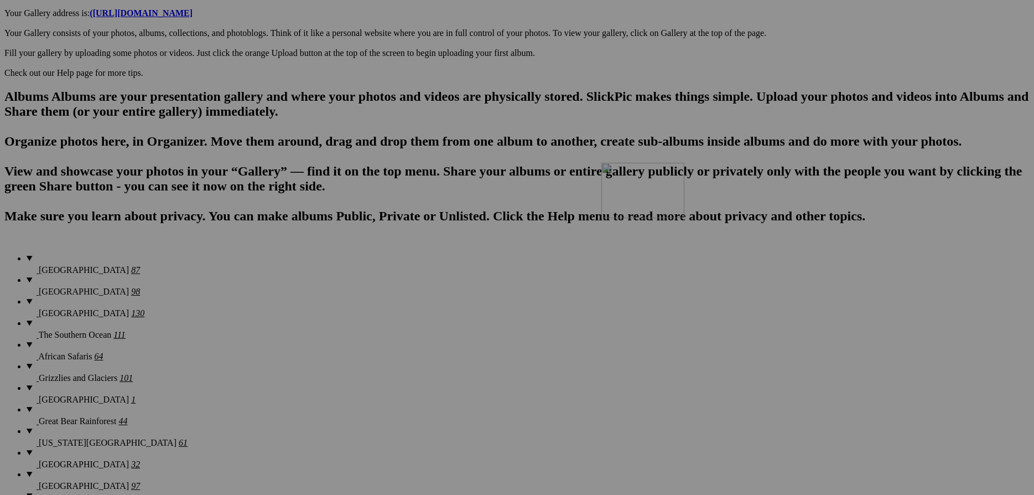
drag, startPoint x: 802, startPoint y: 243, endPoint x: 762, endPoint y: 257, distance: 42.7
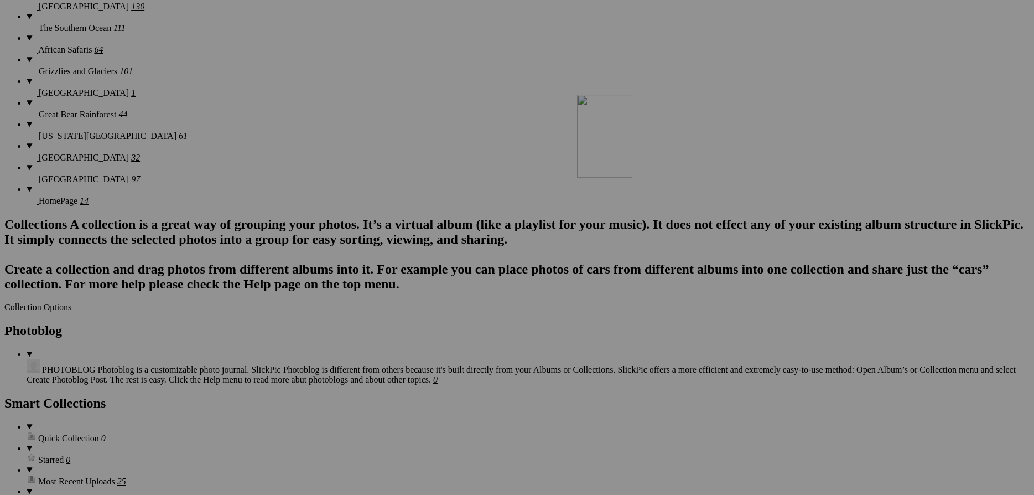
scroll to position [777, 0]
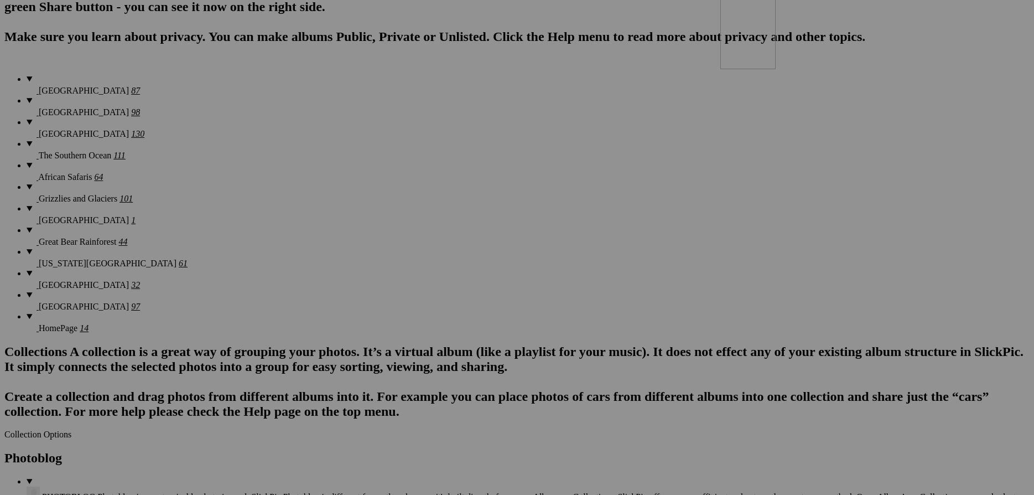
drag, startPoint x: 589, startPoint y: 349, endPoint x: 877, endPoint y: 84, distance: 390.7
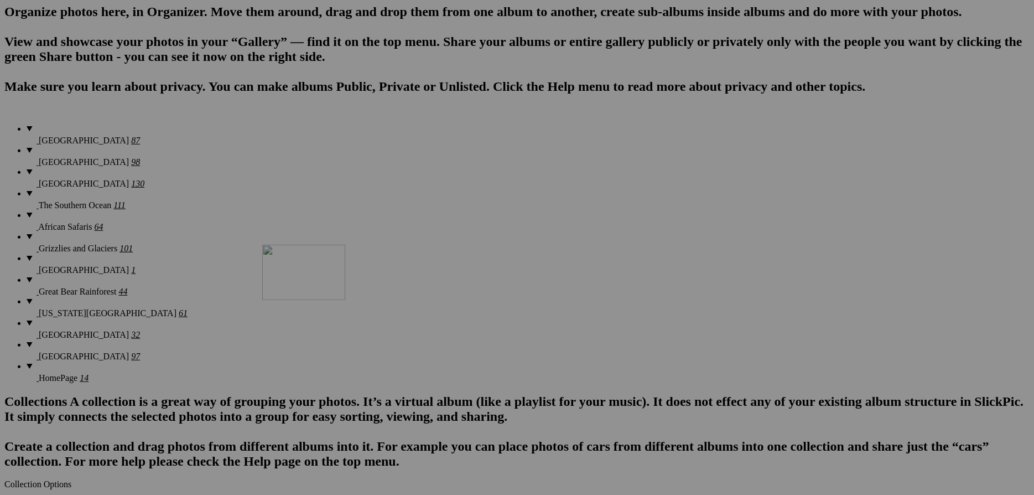
scroll to position [717, 0]
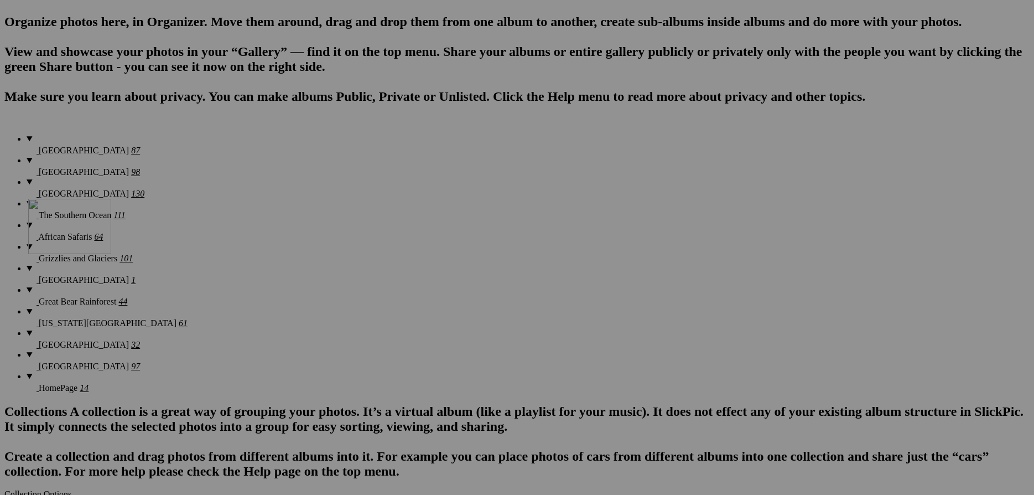
drag, startPoint x: 216, startPoint y: 241, endPoint x: 188, endPoint y: 295, distance: 61.1
drag, startPoint x: 914, startPoint y: 261, endPoint x: 270, endPoint y: 276, distance: 644.1
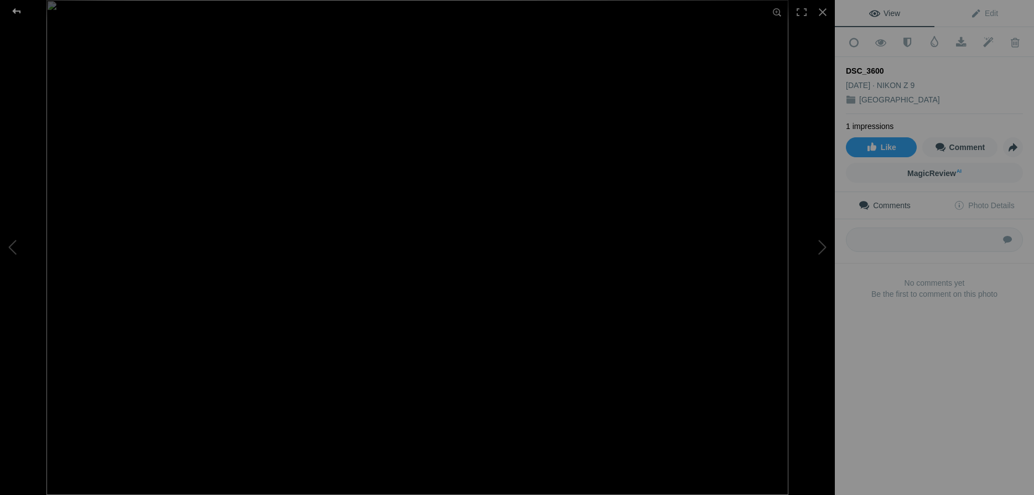
click at [15, 10] on div at bounding box center [17, 11] width 40 height 22
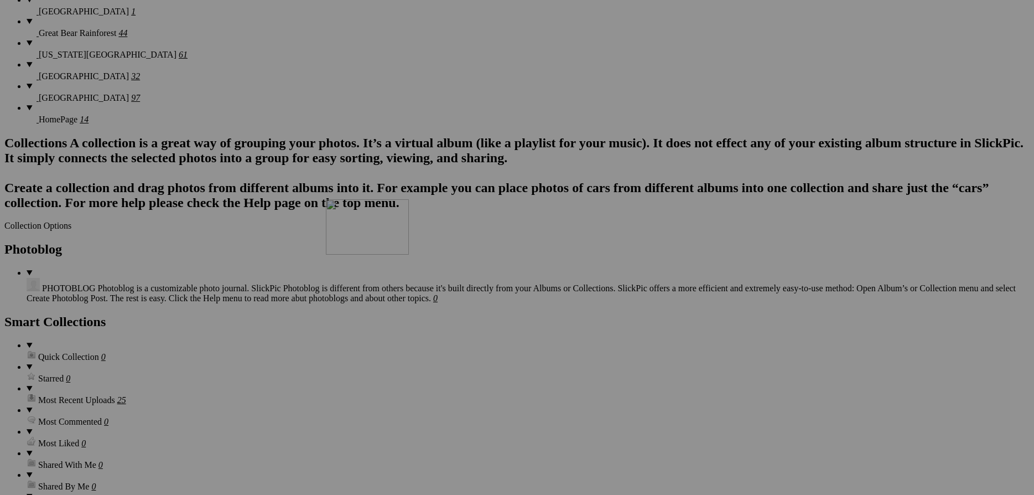
scroll to position [956, 0]
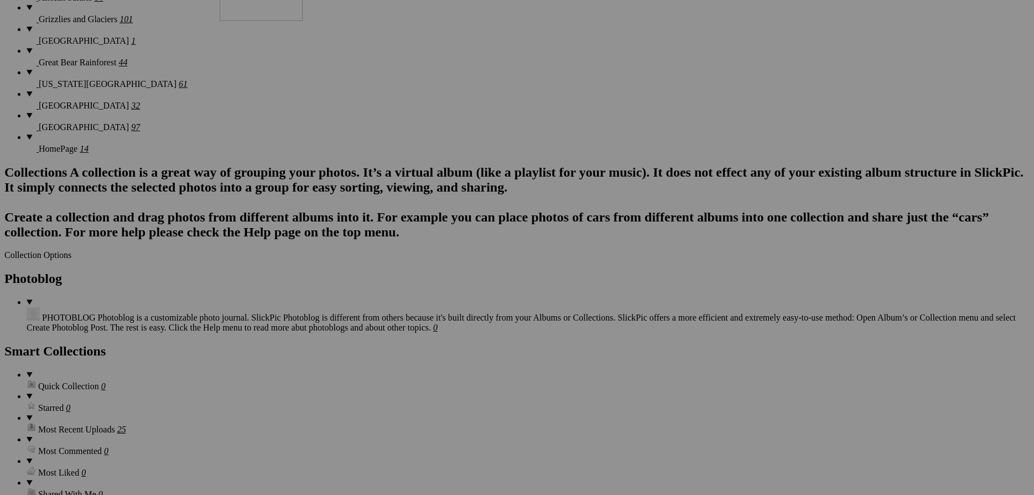
drag, startPoint x: 801, startPoint y: 400, endPoint x: 380, endPoint y: 62, distance: 540.3
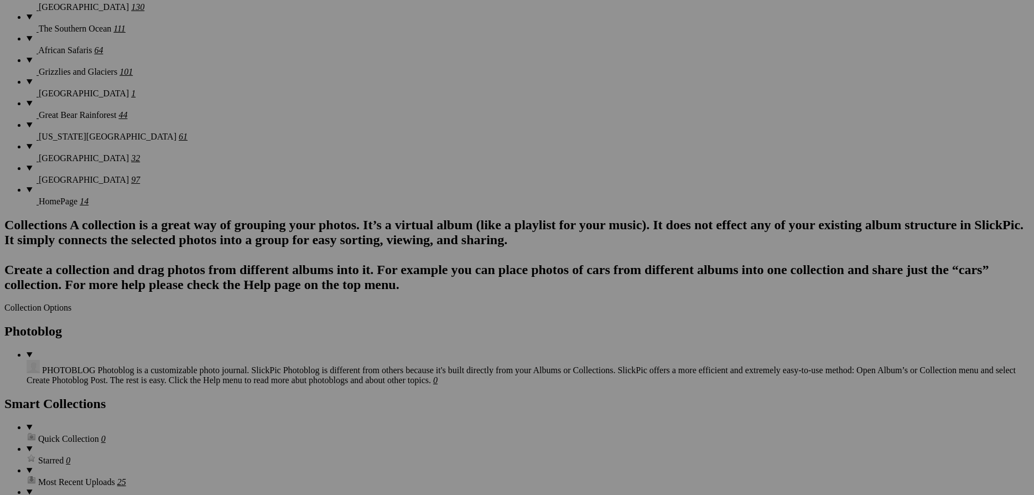
scroll to position [896, 0]
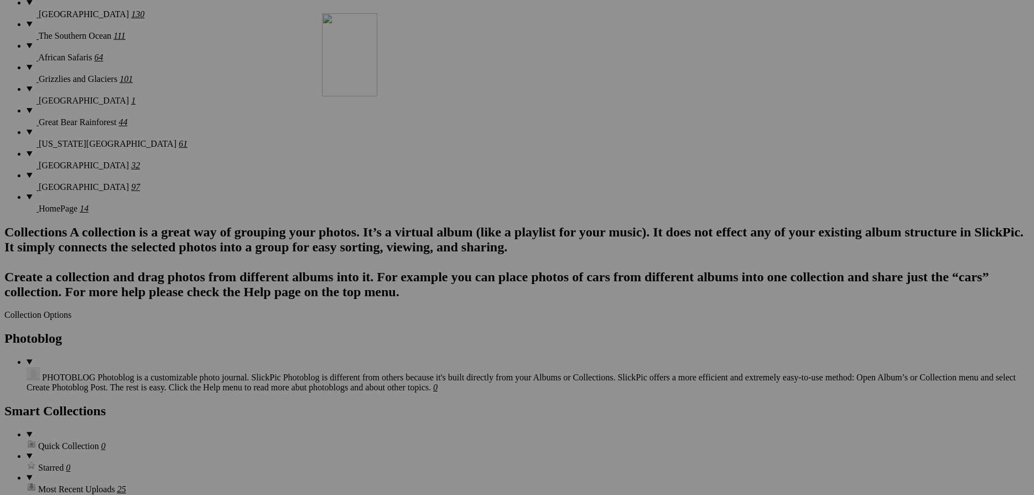
drag, startPoint x: 729, startPoint y: 162, endPoint x: 481, endPoint y: 110, distance: 253.2
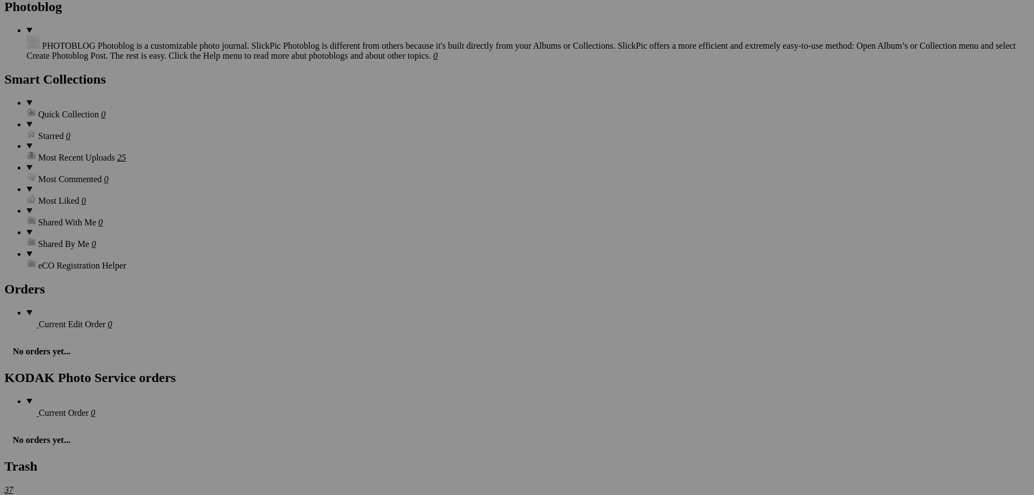
scroll to position [1255, 0]
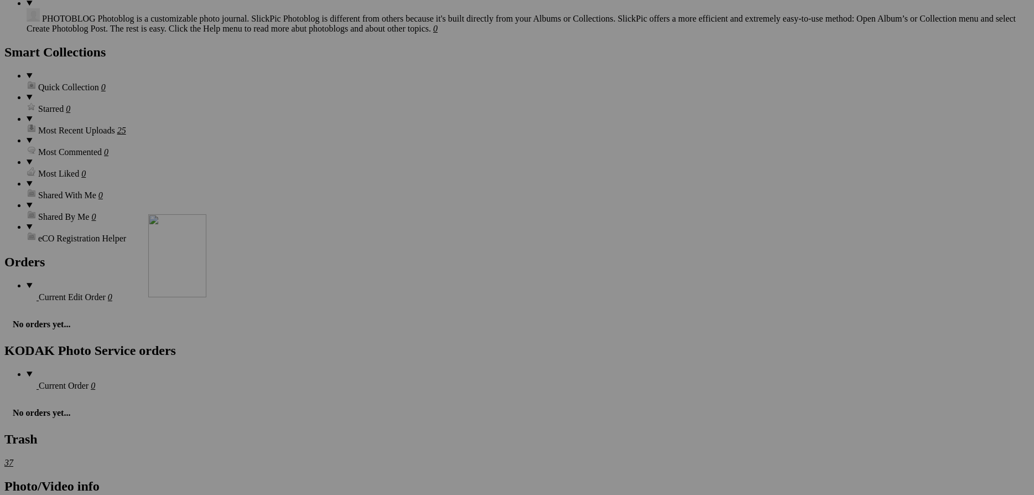
drag, startPoint x: 357, startPoint y: 332, endPoint x: 308, endPoint y: 310, distance: 54.3
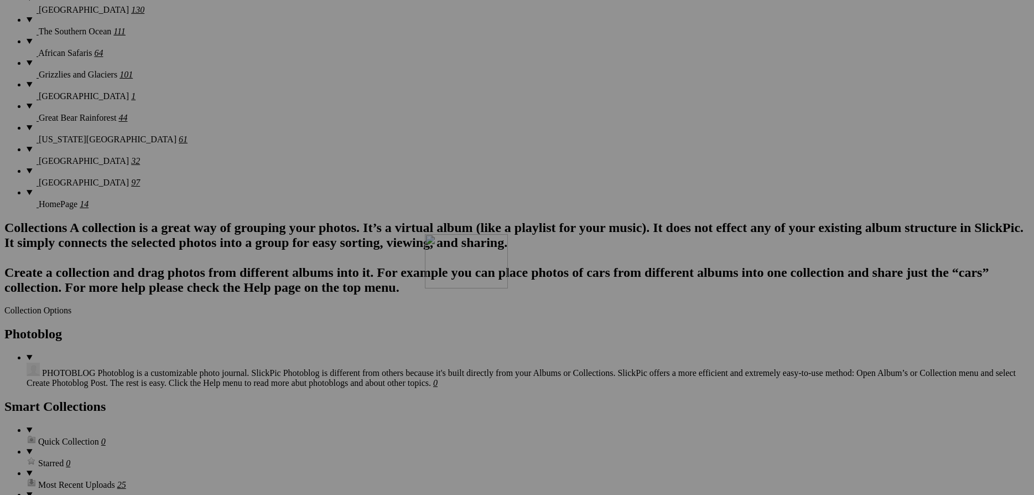
scroll to position [896, 0]
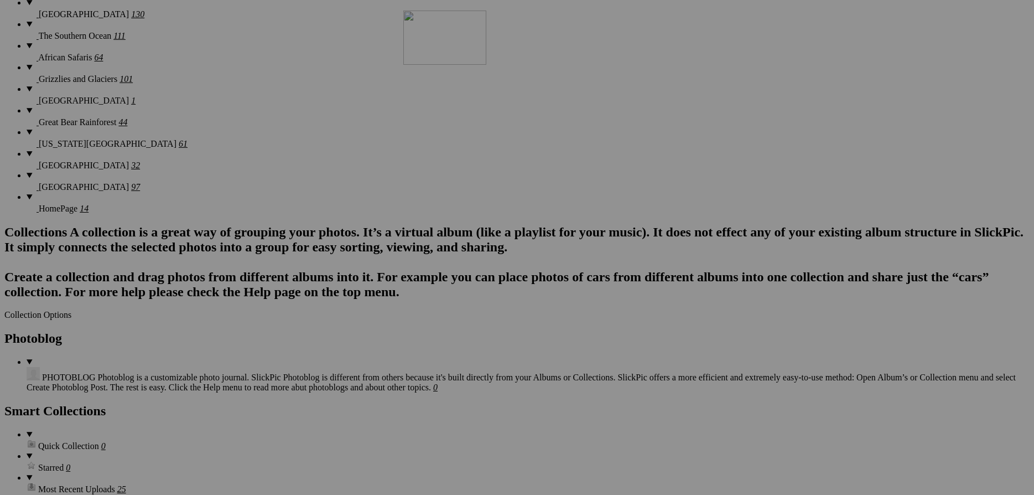
drag, startPoint x: 425, startPoint y: 335, endPoint x: 563, endPoint y: 107, distance: 266.3
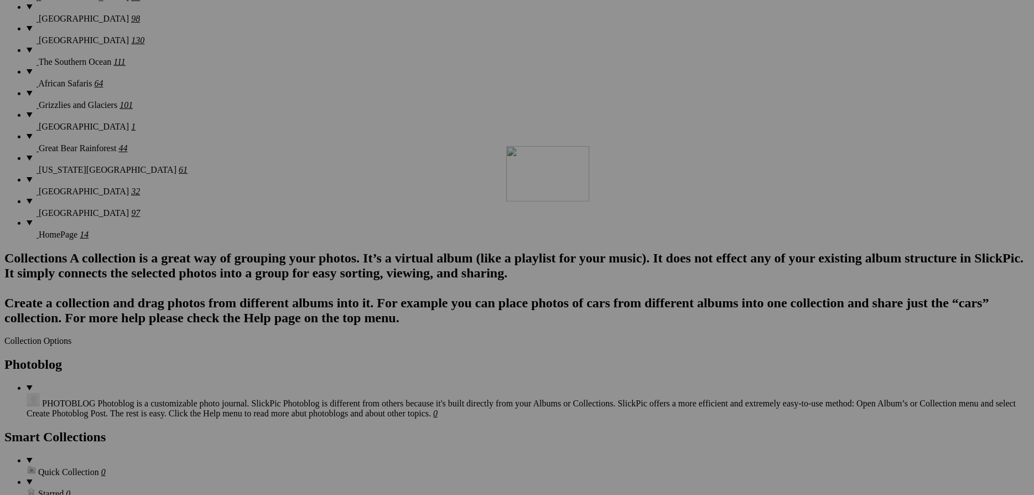
scroll to position [836, 0]
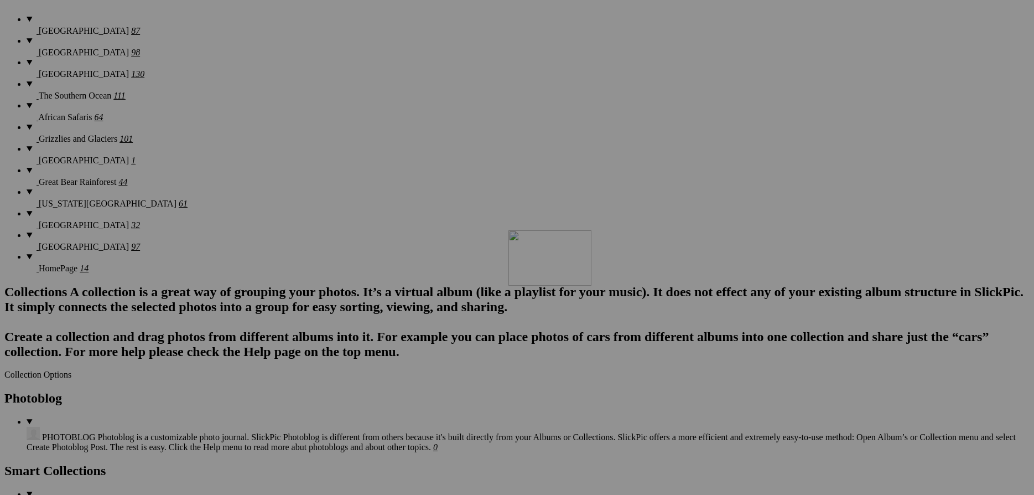
drag, startPoint x: 704, startPoint y: 404, endPoint x: 668, endPoint y: 326, distance: 85.4
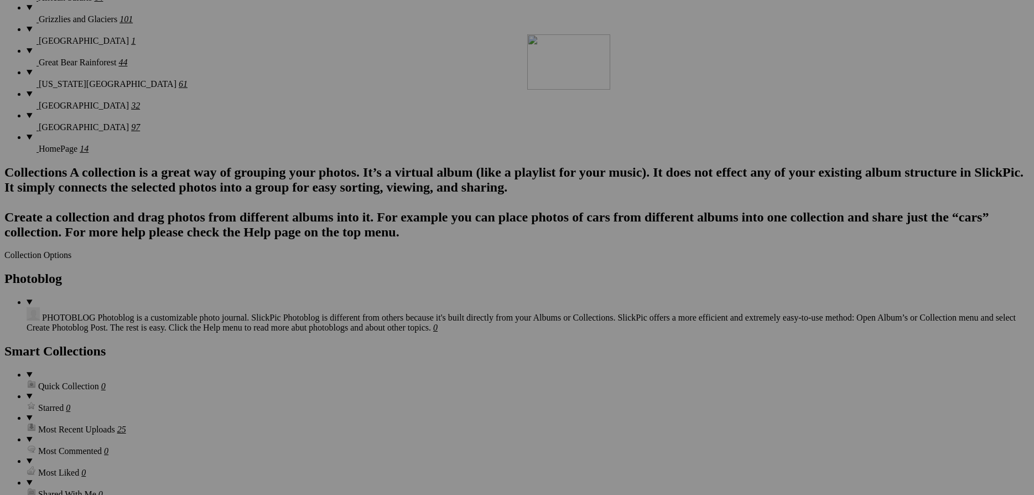
scroll to position [777, 0]
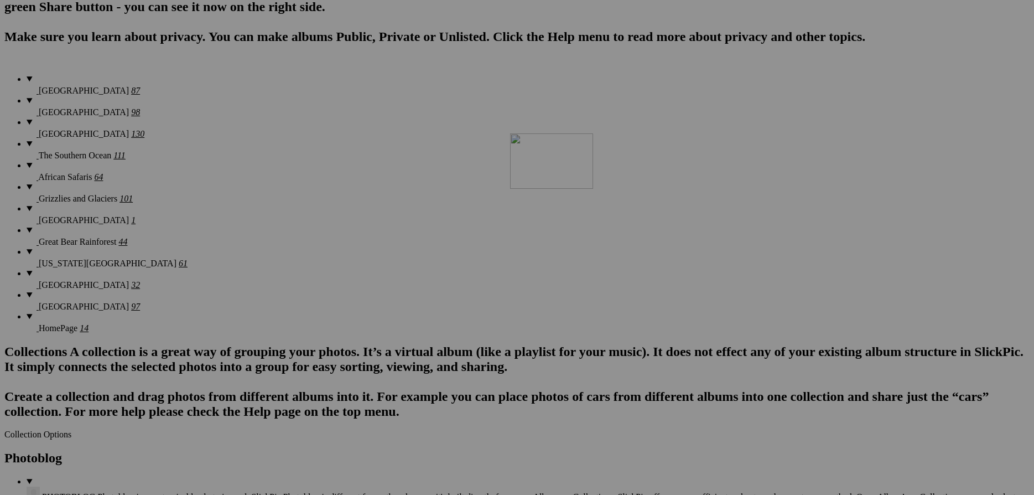
drag, startPoint x: 310, startPoint y: 303, endPoint x: 669, endPoint y: 228, distance: 366.2
drag, startPoint x: 226, startPoint y: 210, endPoint x: 779, endPoint y: 222, distance: 553.9
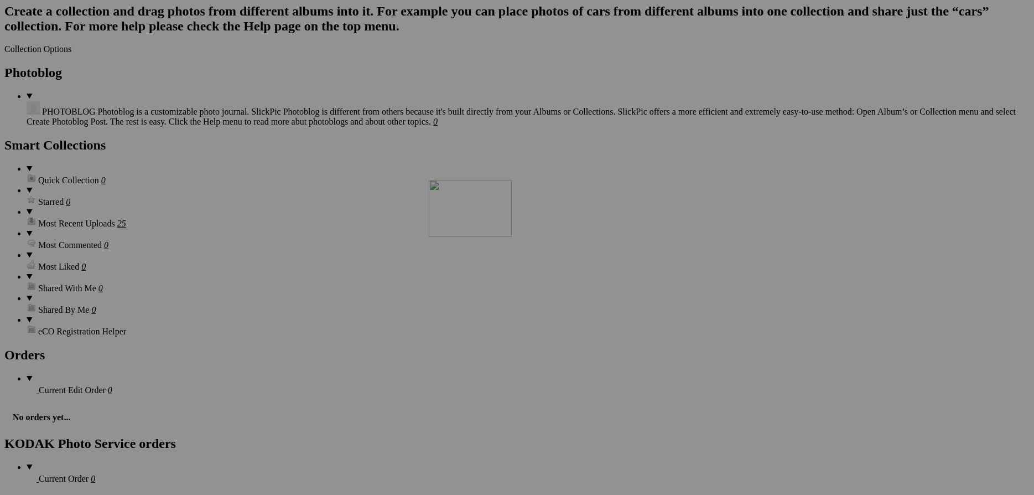
scroll to position [956, 0]
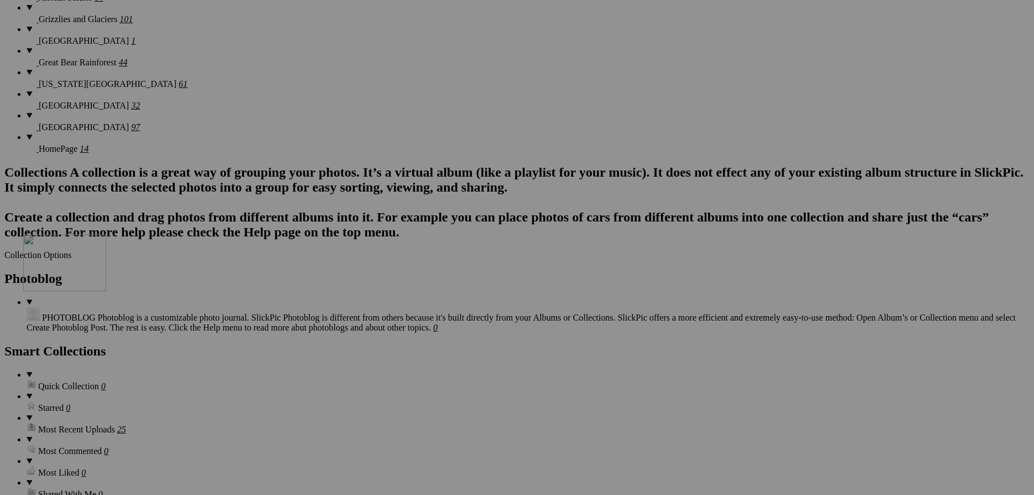
drag, startPoint x: 205, startPoint y: 261, endPoint x: 183, endPoint y: 330, distance: 72.6
drag, startPoint x: 215, startPoint y: 344, endPoint x: 869, endPoint y: 61, distance: 711.9
drag, startPoint x: 912, startPoint y: 363, endPoint x: 182, endPoint y: 180, distance: 752.8
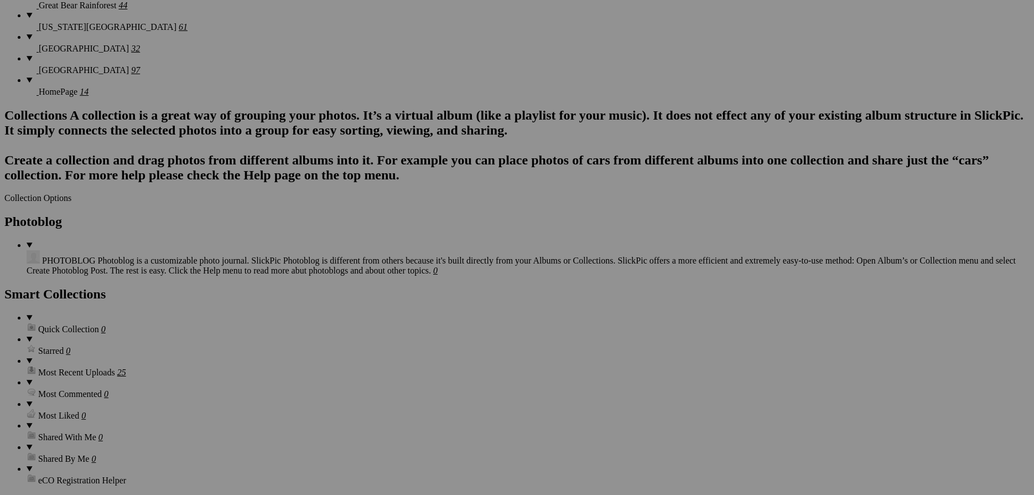
scroll to position [1016, 0]
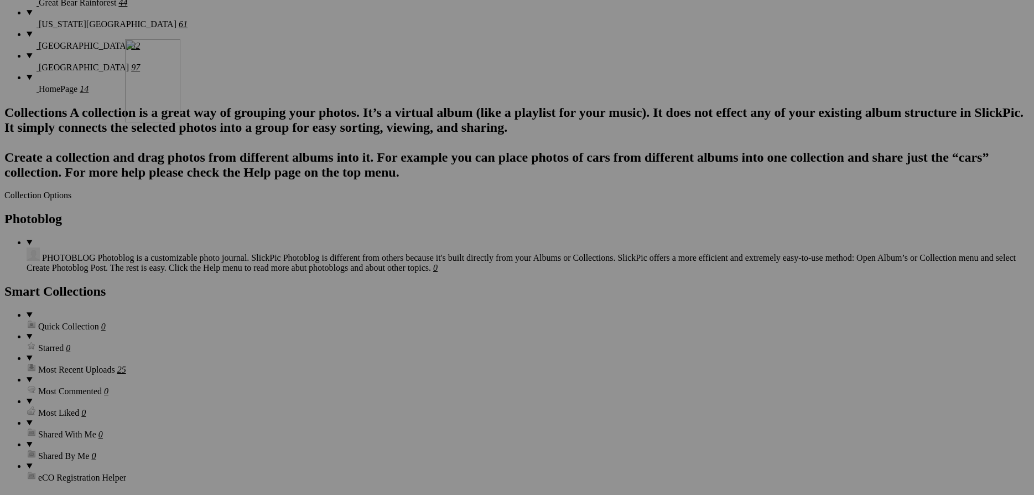
drag, startPoint x: 206, startPoint y: 418, endPoint x: 285, endPoint y: 136, distance: 292.3
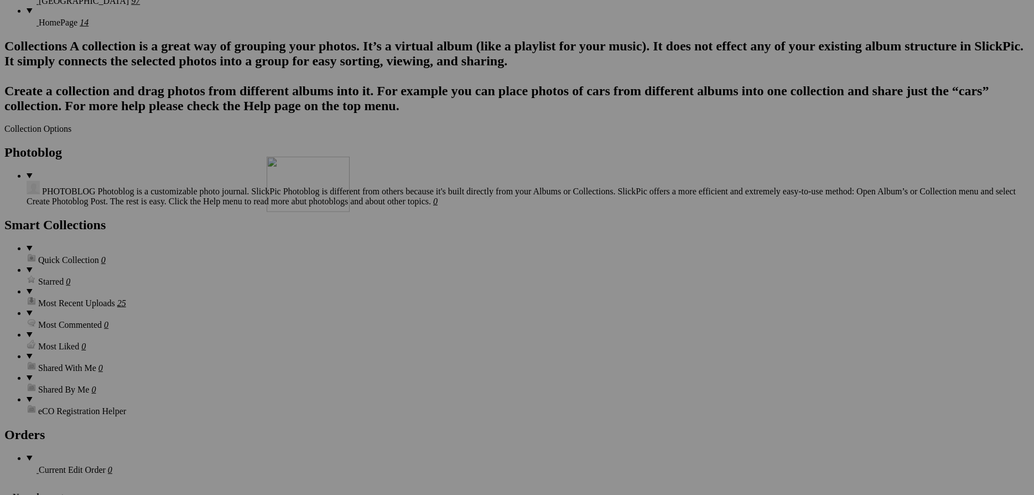
scroll to position [1075, 0]
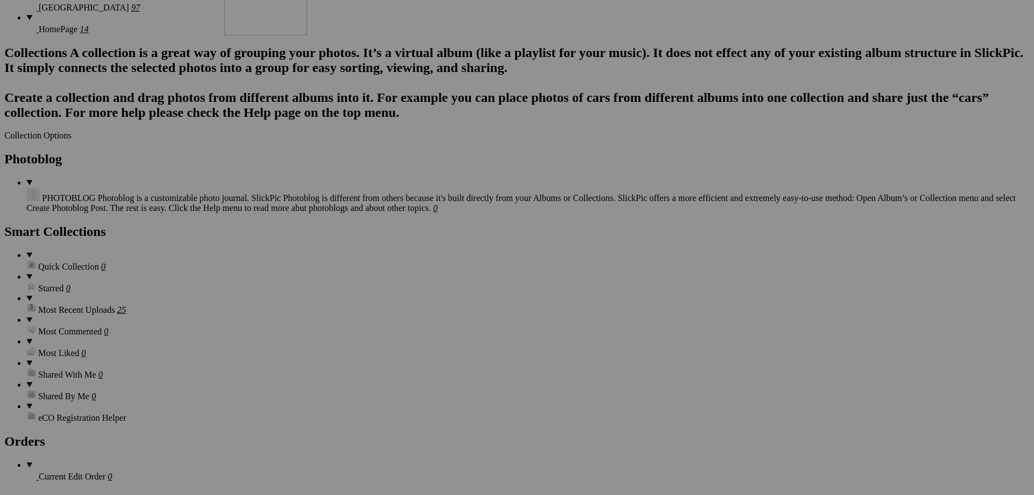
drag, startPoint x: 700, startPoint y: 361, endPoint x: 383, endPoint y: 76, distance: 425.4
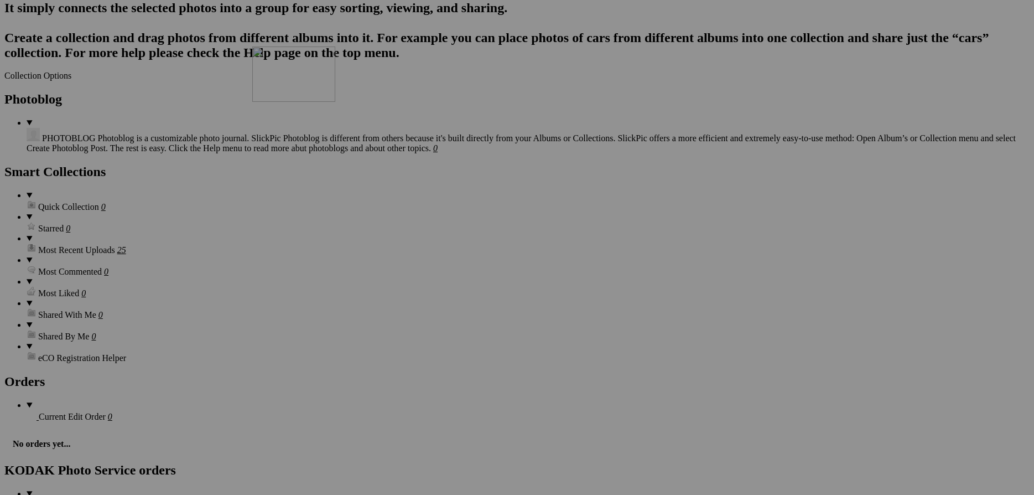
scroll to position [1016, 0]
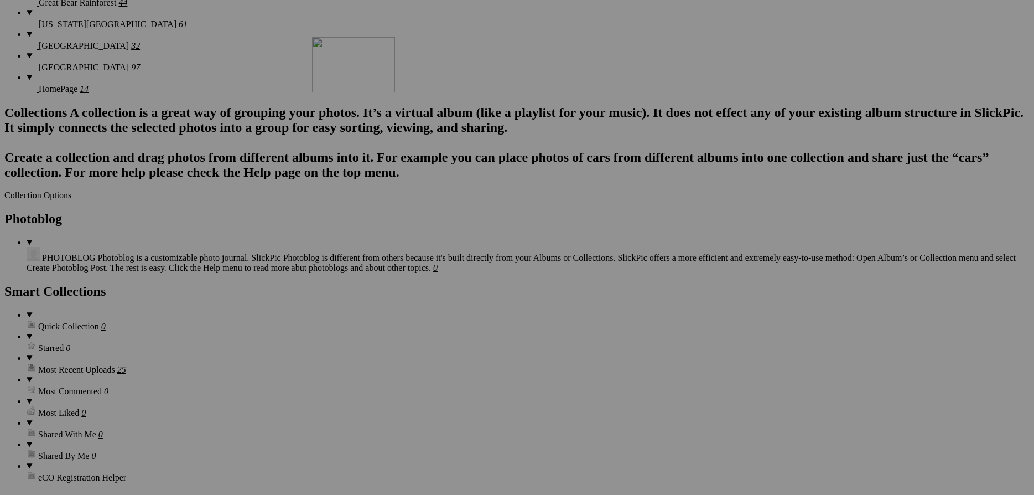
drag, startPoint x: 195, startPoint y: 306, endPoint x: 472, endPoint y: 133, distance: 326.0
drag, startPoint x: 731, startPoint y: 450, endPoint x: 582, endPoint y: 152, distance: 333.7
drag, startPoint x: 401, startPoint y: 300, endPoint x: 662, endPoint y: 137, distance: 307.2
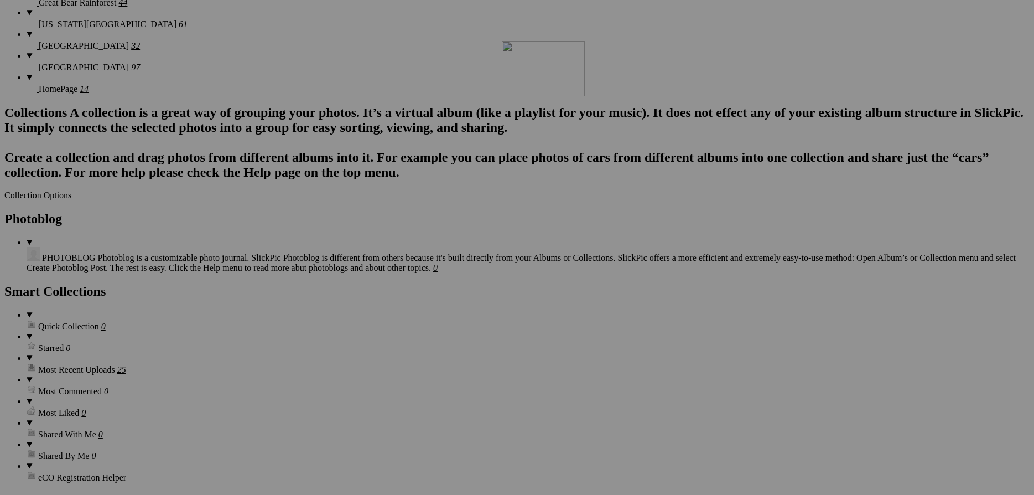
drag, startPoint x: 304, startPoint y: 294, endPoint x: 762, endPoint y: 147, distance: 481.6
drag, startPoint x: 606, startPoint y: 345, endPoint x: 884, endPoint y: 135, distance: 348.4
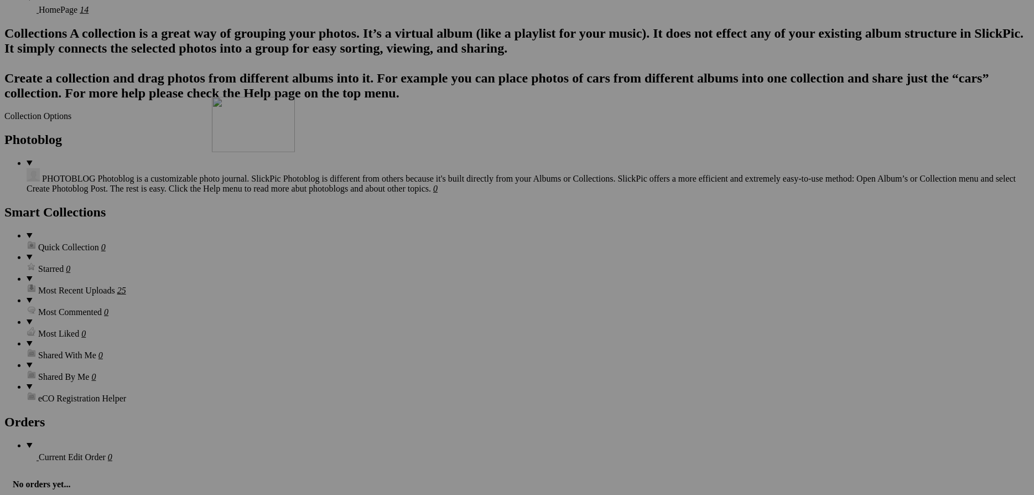
scroll to position [1075, 0]
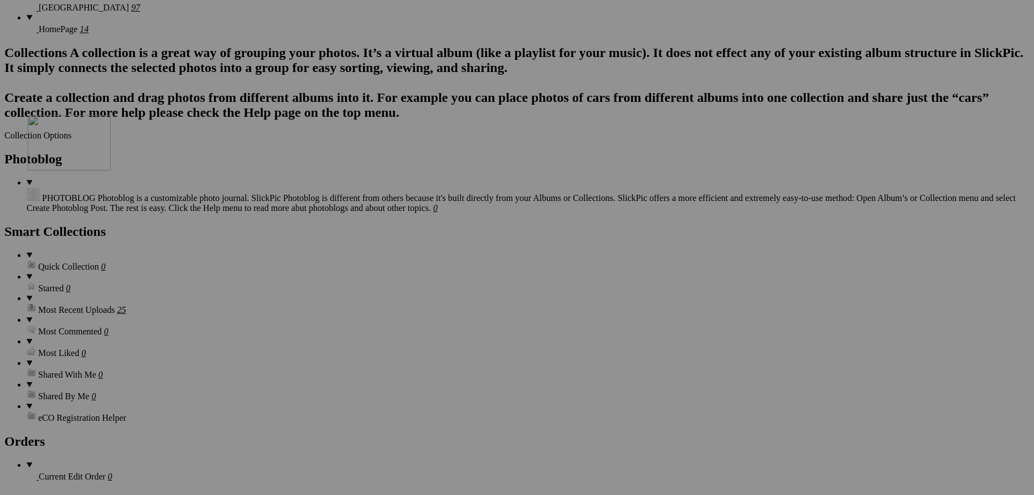
drag, startPoint x: 877, startPoint y: 245, endPoint x: 186, endPoint y: 212, distance: 691.7
drag, startPoint x: 433, startPoint y: 308, endPoint x: 271, endPoint y: 209, distance: 189.9
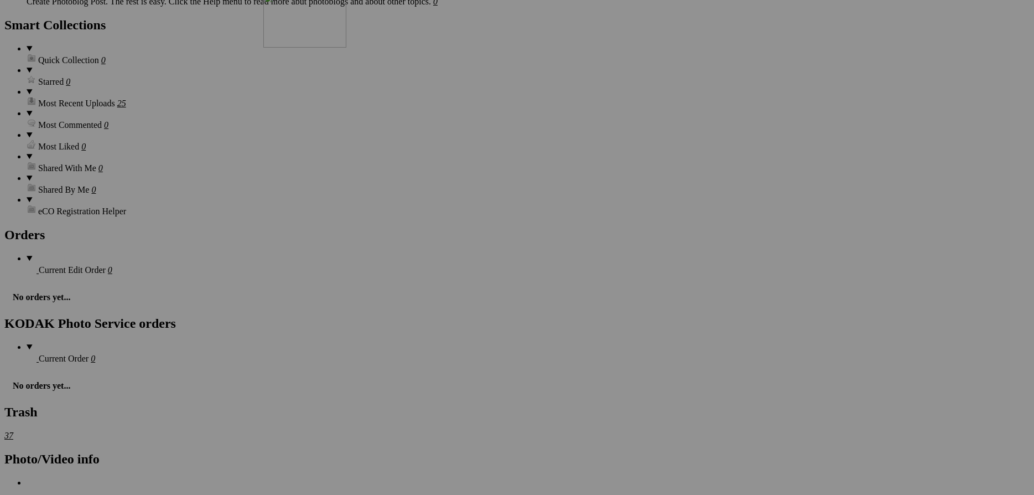
scroll to position [1195, 0]
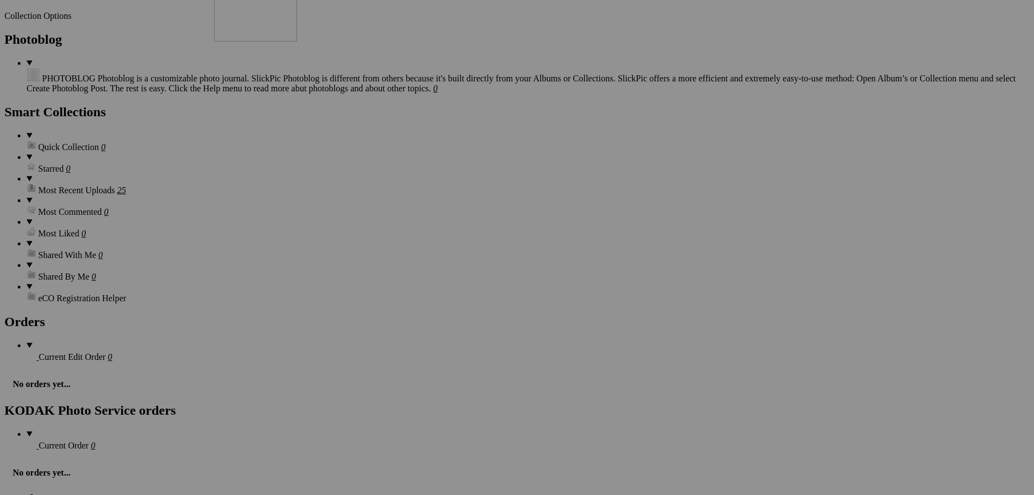
drag, startPoint x: 501, startPoint y: 278, endPoint x: 369, endPoint y: 87, distance: 231.7
drag, startPoint x: 597, startPoint y: 123, endPoint x: 467, endPoint y: 90, distance: 134.7
drag, startPoint x: 898, startPoint y: 246, endPoint x: 577, endPoint y: 82, distance: 360.2
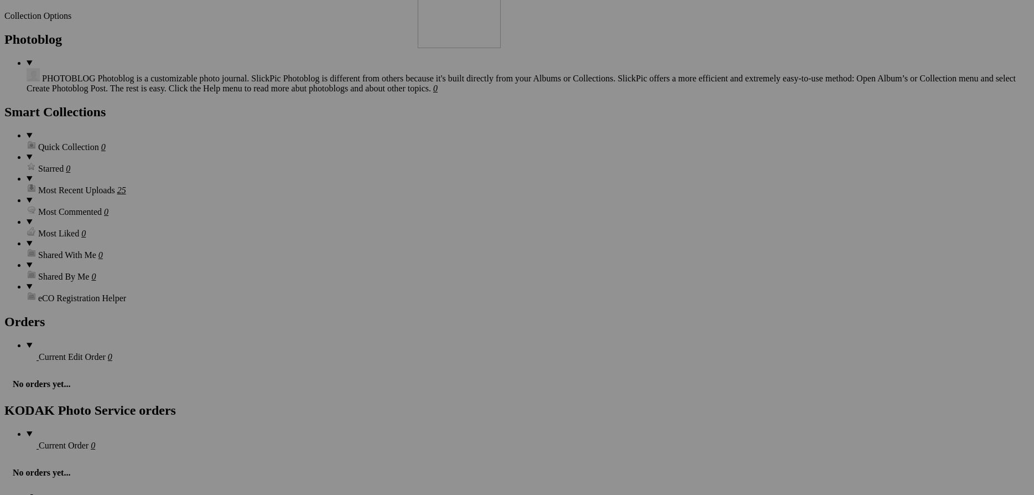
drag, startPoint x: 606, startPoint y: 400, endPoint x: 666, endPoint y: 93, distance: 312.2
drag, startPoint x: 517, startPoint y: 257, endPoint x: 767, endPoint y: 92, distance: 299.3
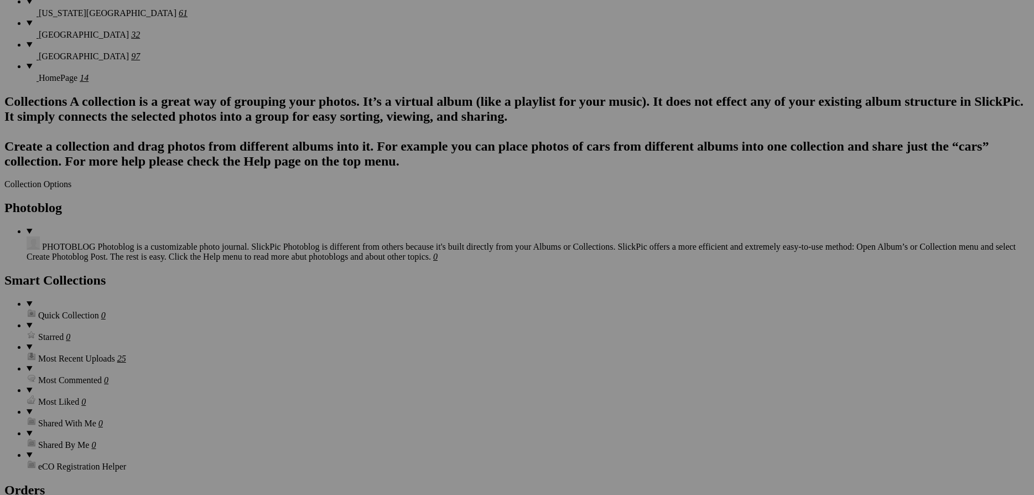
scroll to position [1075, 0]
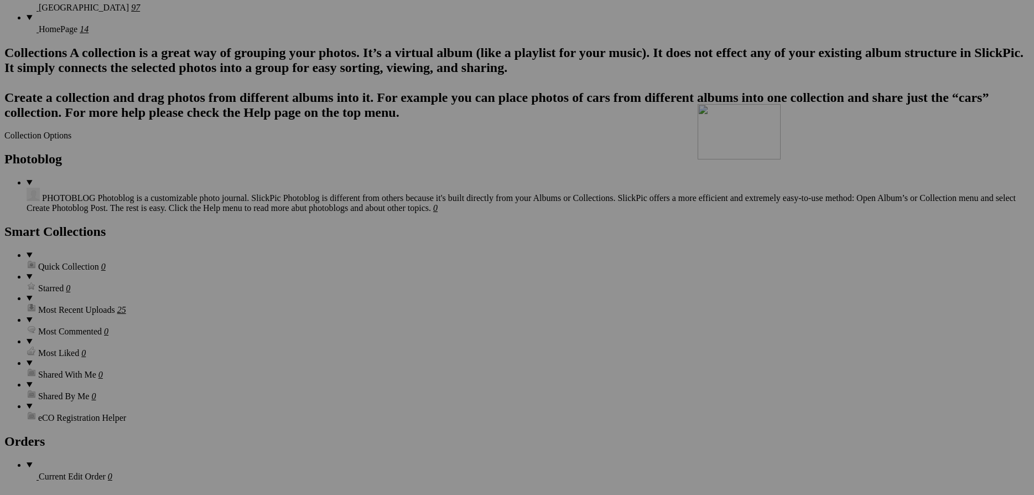
drag, startPoint x: 714, startPoint y: 371, endPoint x: 857, endPoint y: 200, distance: 222.7
drag, startPoint x: 813, startPoint y: 370, endPoint x: 188, endPoint y: 342, distance: 626.3
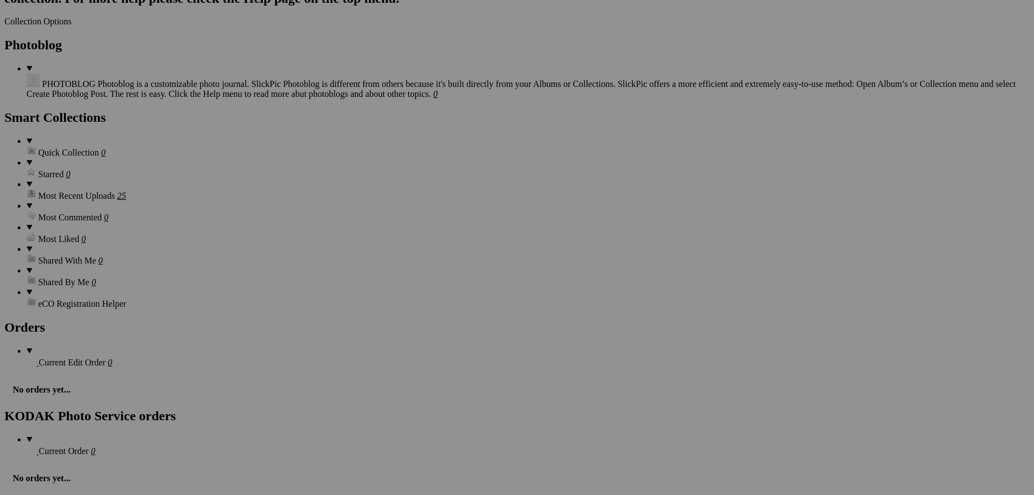
scroll to position [1195, 0]
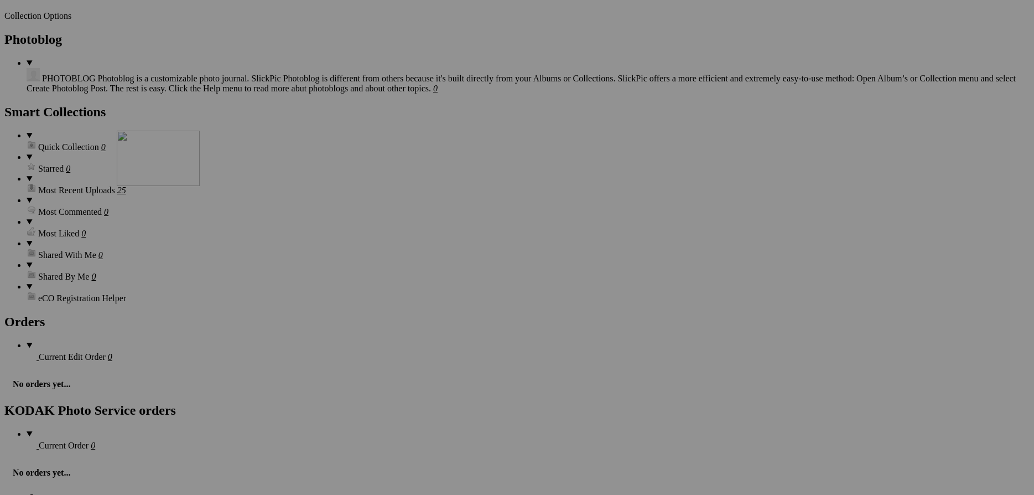
drag, startPoint x: 303, startPoint y: 395, endPoint x: 287, endPoint y: 245, distance: 150.8
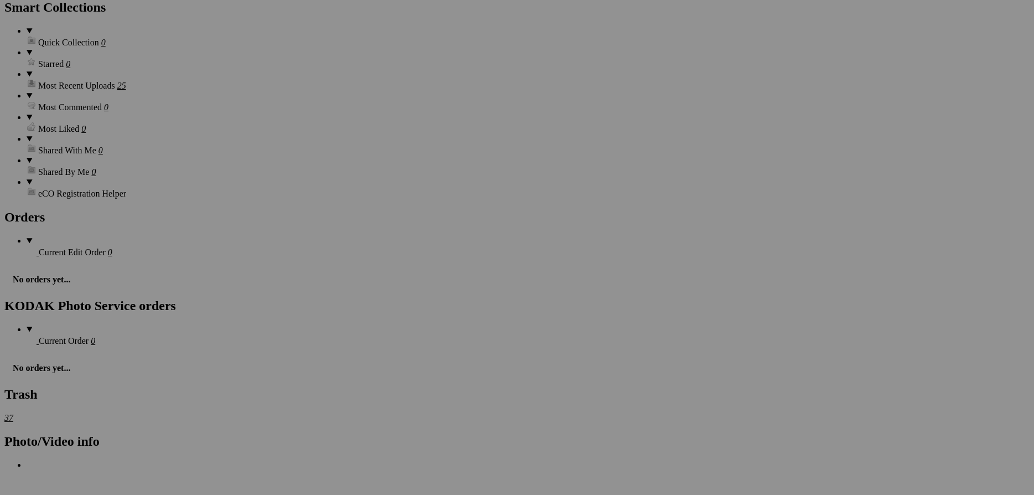
scroll to position [1314, 0]
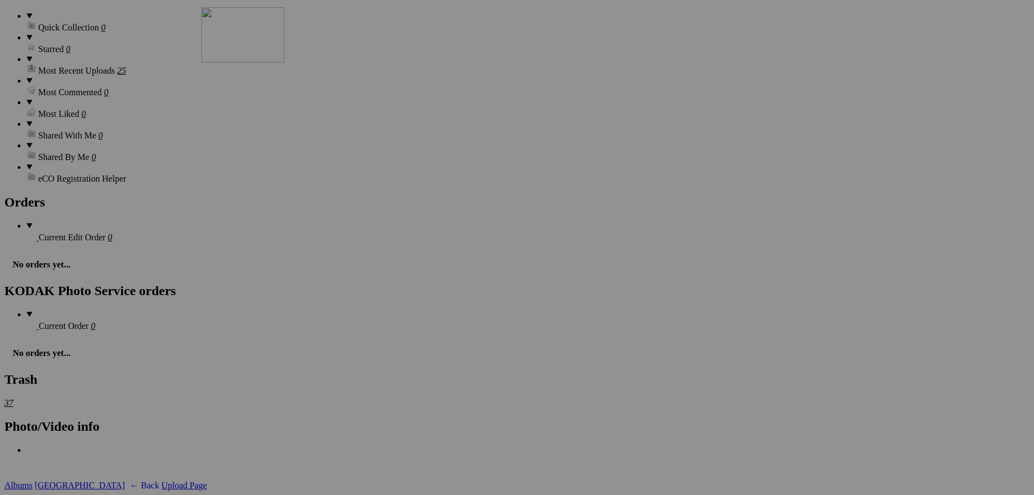
drag, startPoint x: 311, startPoint y: 407, endPoint x: 361, endPoint y: 104, distance: 307.2
drag, startPoint x: 887, startPoint y: 274, endPoint x: 462, endPoint y: 109, distance: 455.4
drag, startPoint x: 298, startPoint y: 412, endPoint x: 588, endPoint y: 109, distance: 419.4
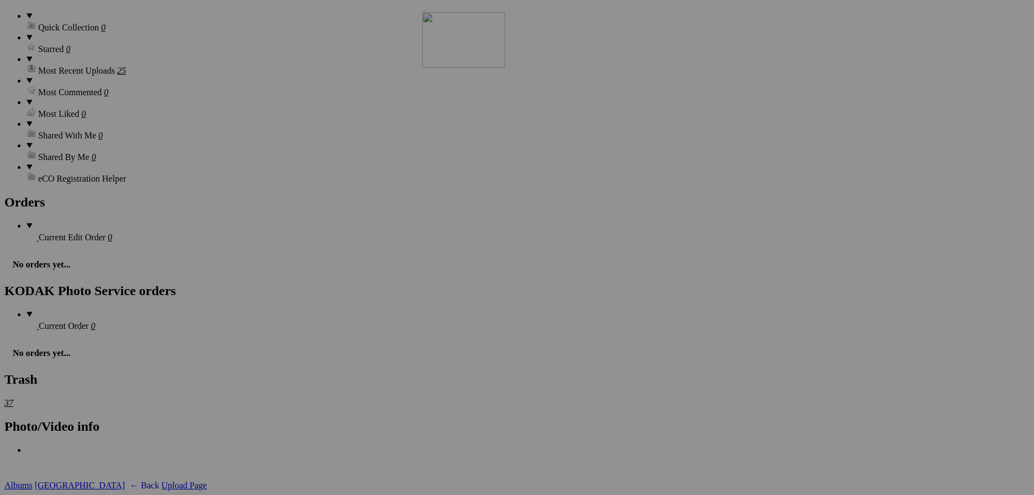
drag, startPoint x: 302, startPoint y: 272, endPoint x: 674, endPoint y: 110, distance: 405.8
drag, startPoint x: 311, startPoint y: 277, endPoint x: 760, endPoint y: 112, distance: 478.5
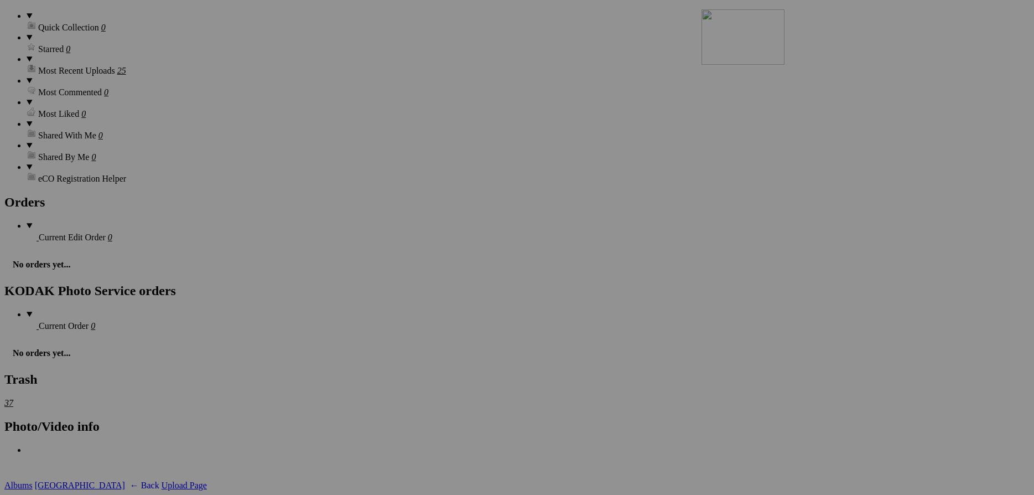
drag, startPoint x: 408, startPoint y: 418, endPoint x: 854, endPoint y: 108, distance: 542.2
drag, startPoint x: 227, startPoint y: 410, endPoint x: 176, endPoint y: 239, distance: 178.9
drag, startPoint x: 215, startPoint y: 414, endPoint x: 272, endPoint y: 251, distance: 173.4
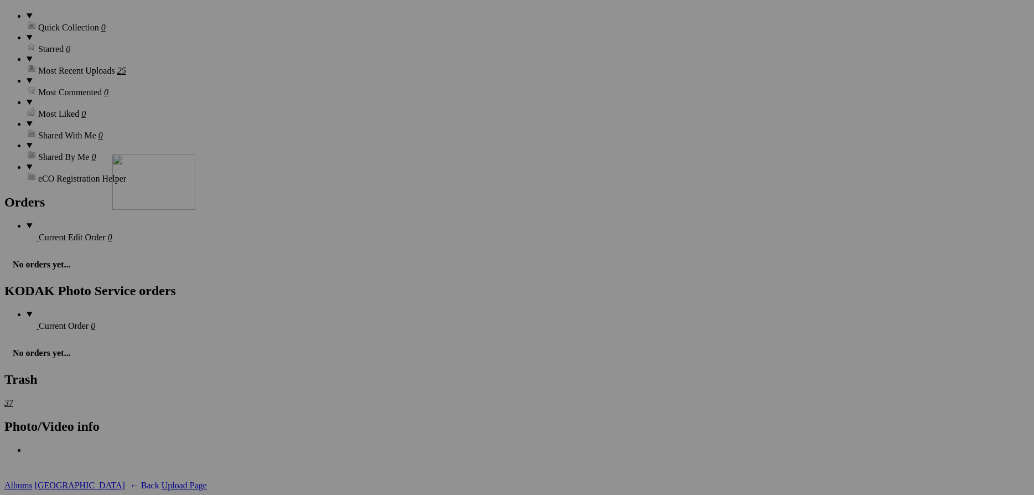
drag, startPoint x: 554, startPoint y: 251, endPoint x: 374, endPoint y: 247, distance: 179.8
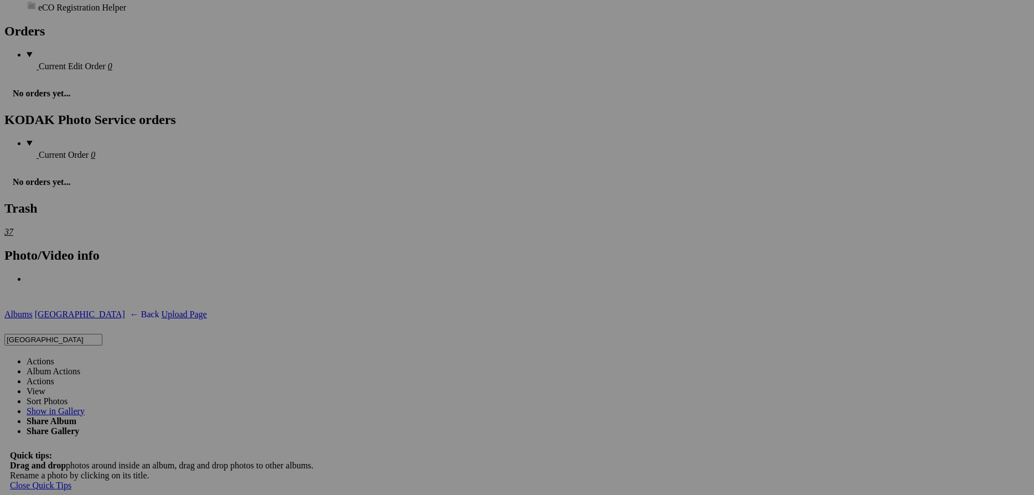
scroll to position [1500, 0]
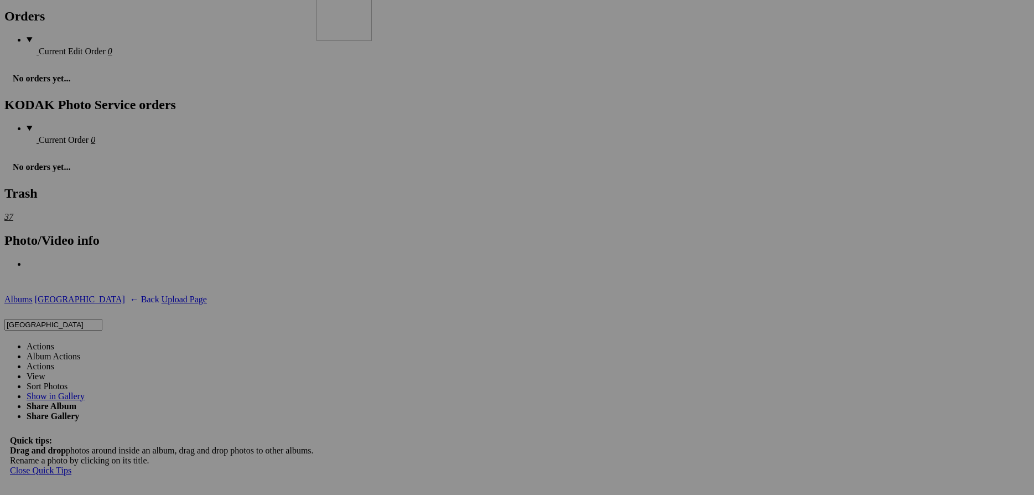
drag, startPoint x: 299, startPoint y: 382, endPoint x: 476, endPoint y: 54, distance: 372.5
drag, startPoint x: 596, startPoint y: 212, endPoint x: 558, endPoint y: 57, distance: 160.1
drag, startPoint x: 525, startPoint y: 213, endPoint x: 678, endPoint y: 67, distance: 211.7
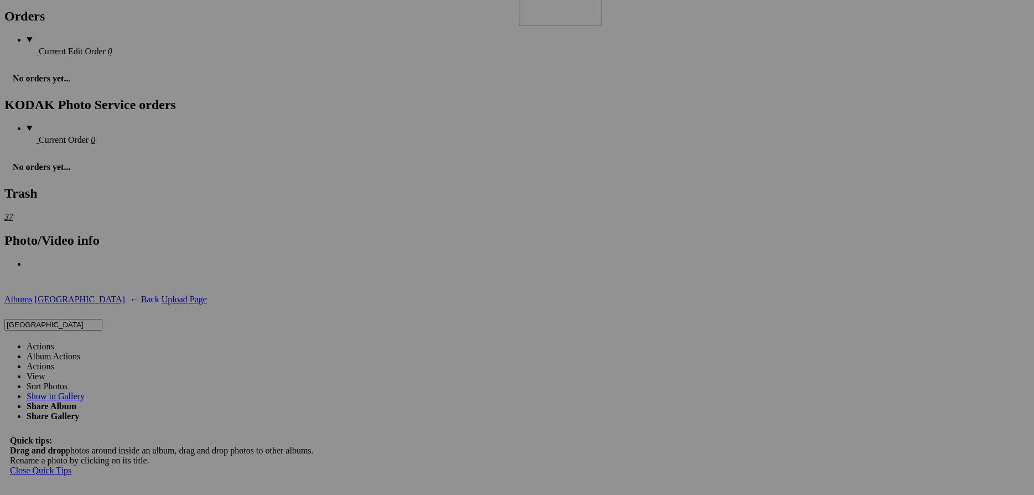
drag, startPoint x: 861, startPoint y: 207, endPoint x: 799, endPoint y: 104, distance: 120.1
drag, startPoint x: 313, startPoint y: 222, endPoint x: 864, endPoint y: 58, distance: 575.3
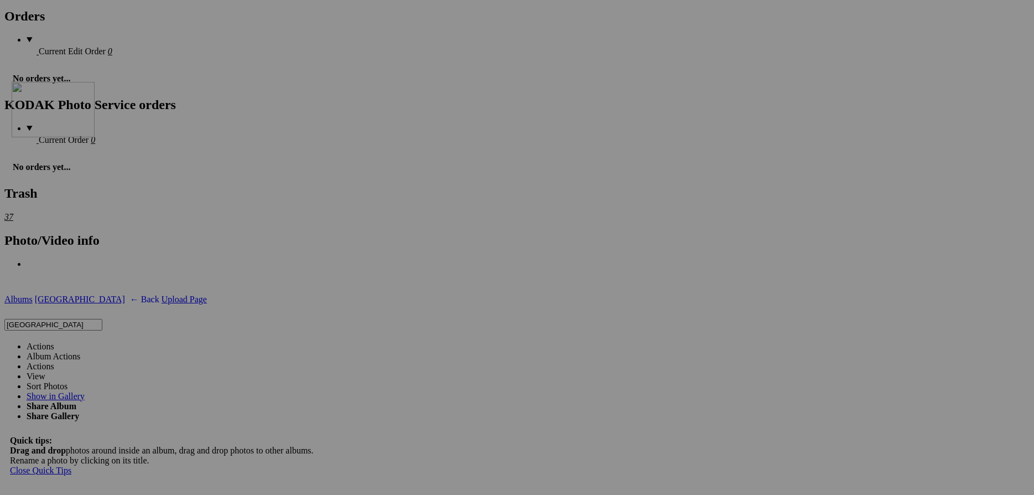
drag, startPoint x: 183, startPoint y: 374, endPoint x: 173, endPoint y: 183, distance: 191.1
drag, startPoint x: 506, startPoint y: 232, endPoint x: 279, endPoint y: 193, distance: 229.6
drag, startPoint x: 794, startPoint y: 238, endPoint x: 393, endPoint y: 185, distance: 404.6
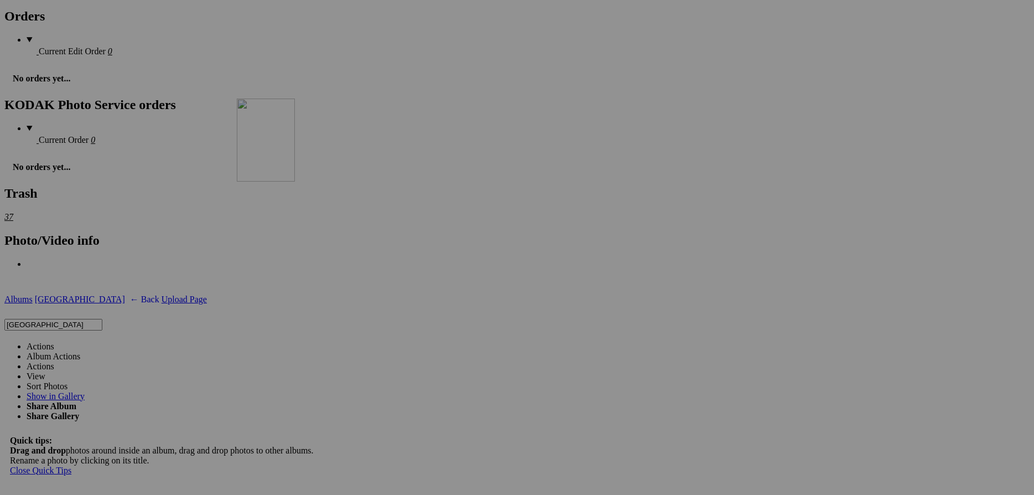
drag, startPoint x: 763, startPoint y: 217, endPoint x: 465, endPoint y: 203, distance: 298.5
drag, startPoint x: 892, startPoint y: 222, endPoint x: 581, endPoint y: 202, distance: 312.1
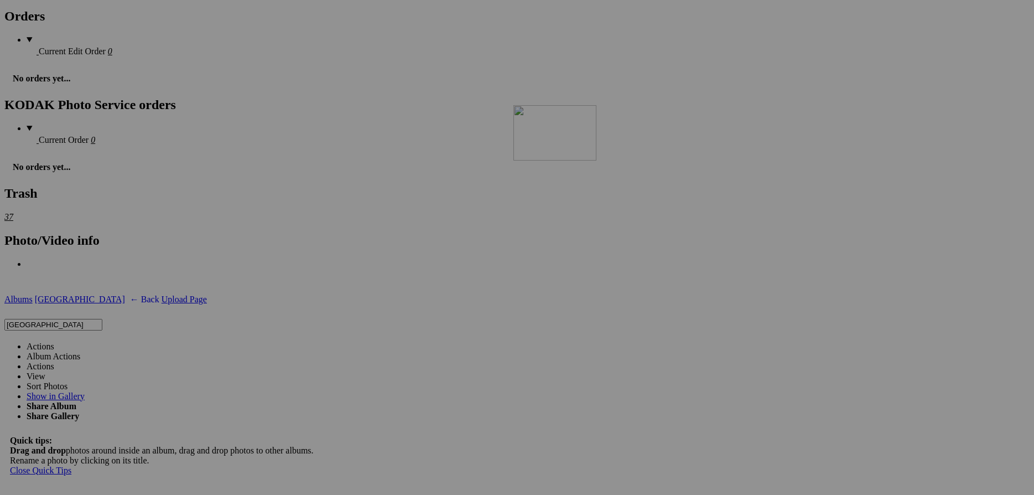
drag, startPoint x: 809, startPoint y: 232, endPoint x: 673, endPoint y: 201, distance: 140.1
drag, startPoint x: 420, startPoint y: 375, endPoint x: 747, endPoint y: 198, distance: 371.5
drag, startPoint x: 778, startPoint y: 216, endPoint x: 878, endPoint y: 205, distance: 100.7
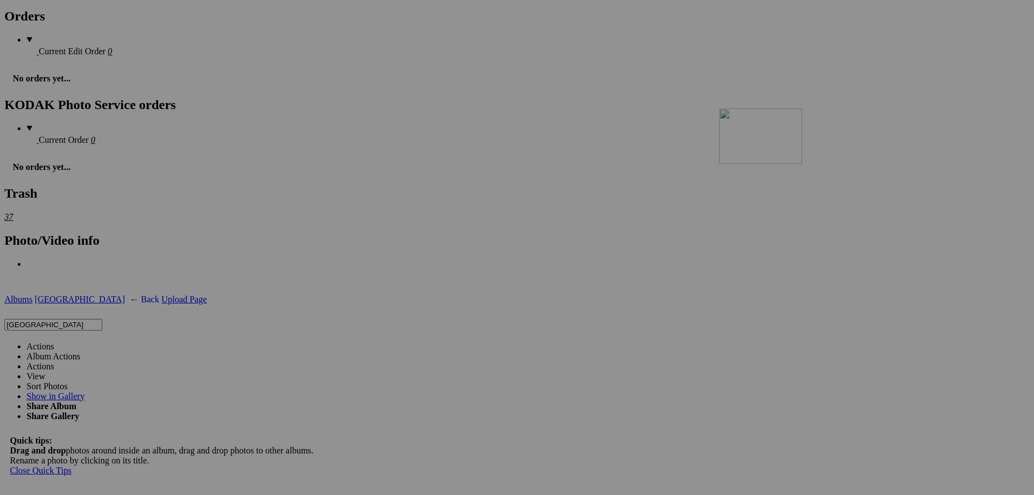
drag, startPoint x: 315, startPoint y: 365, endPoint x: 782, endPoint y: 202, distance: 494.6
drag, startPoint x: 308, startPoint y: 380, endPoint x: 235, endPoint y: 363, distance: 74.2
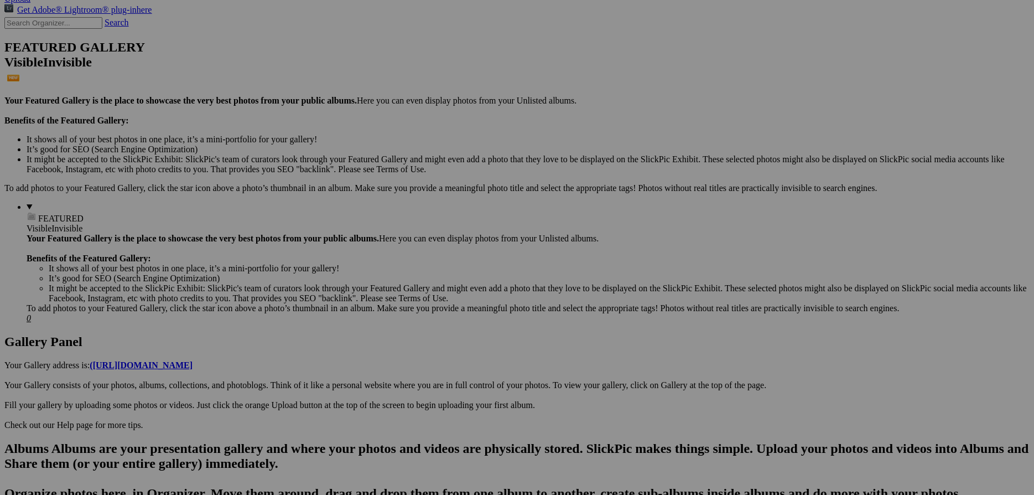
scroll to position [0, 0]
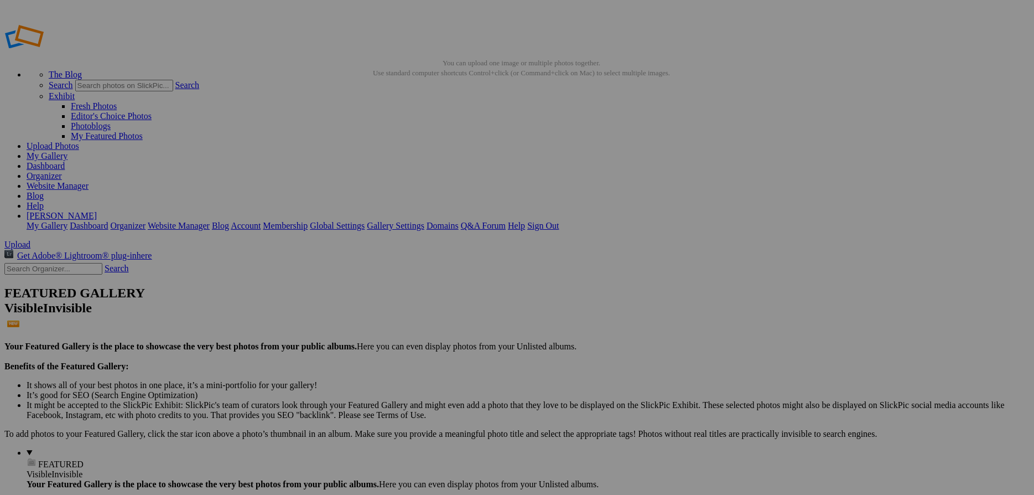
click at [89, 181] on link "Website Manager" at bounding box center [58, 185] width 62 height 9
